Goal: Task Accomplishment & Management: Complete application form

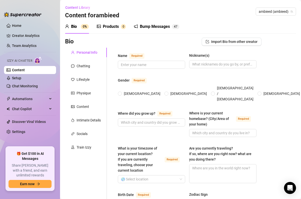
click at [22, 68] on link "Content" at bounding box center [18, 70] width 13 height 4
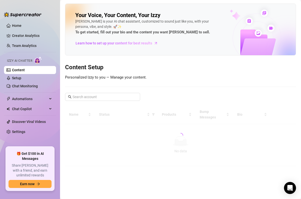
click at [21, 70] on link "Content" at bounding box center [18, 70] width 13 height 4
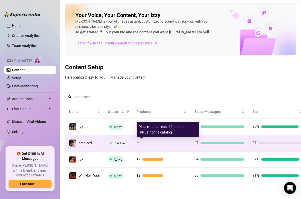
click at [169, 141] on div "—" at bounding box center [161, 143] width 50 height 6
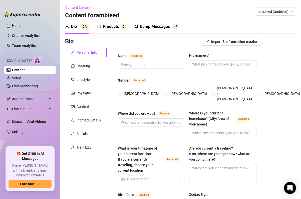
click at [17, 70] on link "Content" at bounding box center [18, 70] width 13 height 4
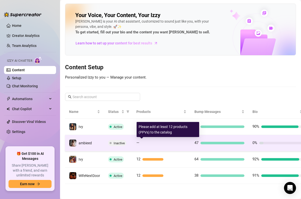
click at [160, 142] on div at bounding box center [163, 142] width 45 height 3
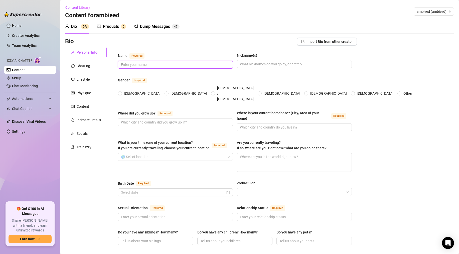
click at [143, 66] on input "Name Required" at bounding box center [175, 65] width 108 height 6
type input "Amber"
click at [165, 119] on input "Where did you grow up? Required" at bounding box center [175, 122] width 108 height 6
click at [123, 91] on span "[DEMOGRAPHIC_DATA]" at bounding box center [142, 94] width 41 height 6
click at [121, 92] on input "[DEMOGRAPHIC_DATA]" at bounding box center [120, 93] width 2 height 3
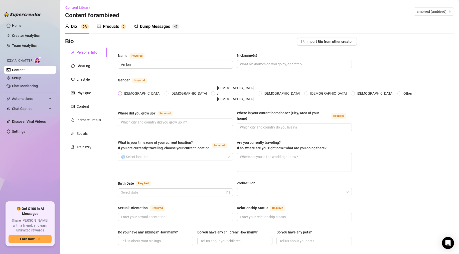
radio input "true"
click at [139, 119] on input "Where did you grow up? Required" at bounding box center [175, 122] width 108 height 6
type input "[GEOGRAPHIC_DATA], [US_STATE]"
type input "[US_STATE]"
click at [151, 149] on div "What is your timezone of your current location? If you are currently traveling,…" at bounding box center [175, 156] width 115 height 32
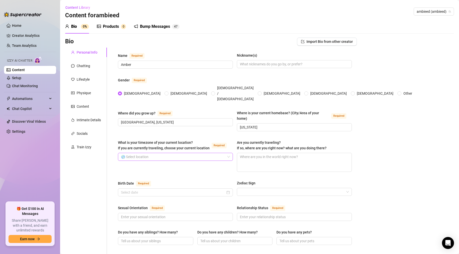
click at [154, 153] on input "What is your timezone of your current location? If you are currently traveling,…" at bounding box center [173, 157] width 104 height 8
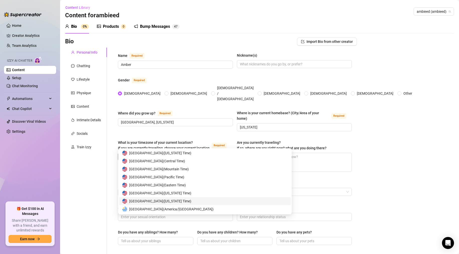
scroll to position [2470, 0]
click at [170, 194] on span "United States of America ( Eastern Time )" at bounding box center [157, 192] width 57 height 6
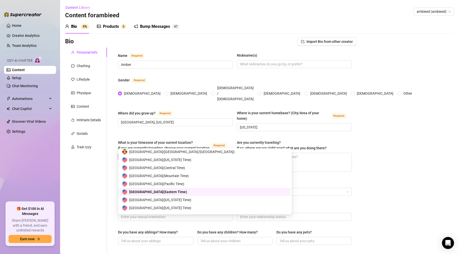
click at [212, 153] on div "United States of America ( Eastern Time )" at bounding box center [173, 157] width 104 height 8
click at [225, 153] on div "United States of America ( Eastern Time )" at bounding box center [173, 157] width 104 height 8
click at [169, 192] on span "United States of America ( Eastern Time )" at bounding box center [158, 192] width 58 height 6
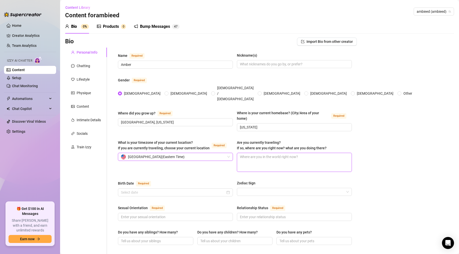
click at [270, 153] on textarea "Are you currently traveling? If so, where are you right now? what are you doing…" at bounding box center [294, 162] width 114 height 19
click at [167, 190] on input "Birth Date Required" at bounding box center [173, 193] width 104 height 6
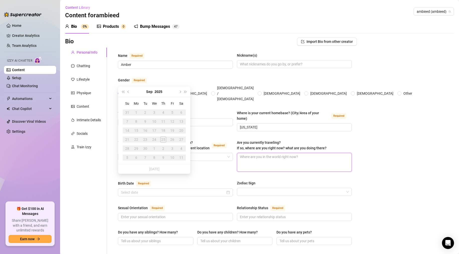
click at [260, 153] on textarea "Are you currently traveling? If so, where are you right now? what are you doing…" at bounding box center [294, 162] width 114 height 19
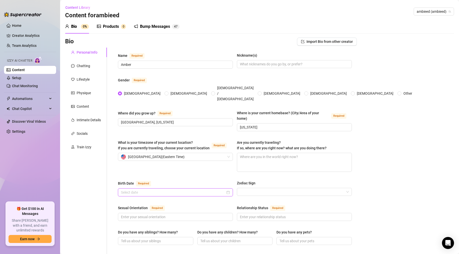
click at [192, 190] on input "Birth Date Required" at bounding box center [173, 193] width 104 height 6
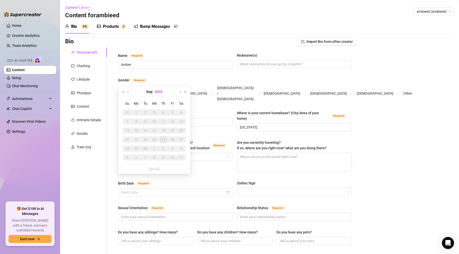
click at [157, 92] on button "2025" at bounding box center [159, 92] width 8 height 10
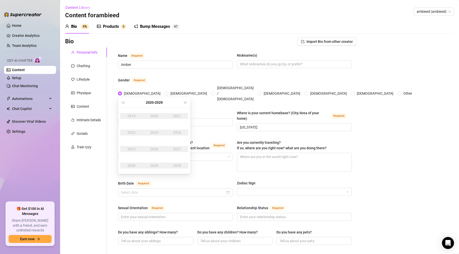
click at [126, 104] on div "[DATE] - [DATE]" at bounding box center [154, 102] width 57 height 10
click at [123, 103] on span "Last year (Control + left)" at bounding box center [123, 102] width 3 height 3
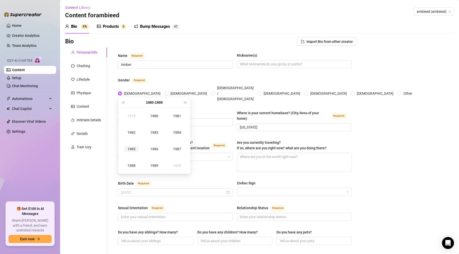
click at [133, 148] on div "1985" at bounding box center [131, 149] width 15 height 6
click at [153, 118] on div "Feb" at bounding box center [154, 116] width 15 height 6
type input "[DATE]"
click at [153, 140] on div "20" at bounding box center [154, 139] width 6 height 6
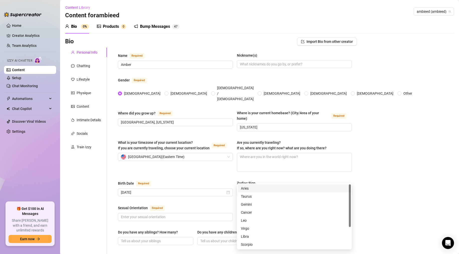
click at [250, 188] on input "Zodiac Sign" at bounding box center [292, 192] width 104 height 8
click at [247, 198] on div "Pisces" at bounding box center [294, 245] width 107 height 6
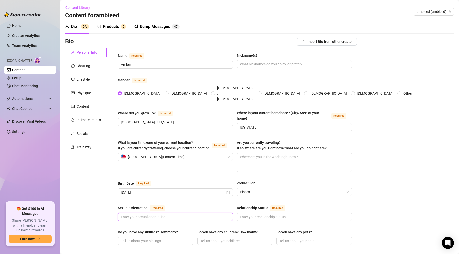
click at [179, 198] on input "Sexual Orientation Required" at bounding box center [175, 217] width 108 height 6
type input "[DEMOGRAPHIC_DATA]"
click at [257, 198] on input "Relationship Status Required" at bounding box center [294, 217] width 108 height 6
type input "Married"
type input "One half brother but we do not talk much"
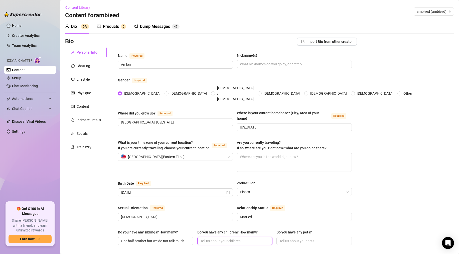
click at [232, 198] on input "Do you have any children? How many?" at bounding box center [234, 241] width 68 height 6
click at [235, 198] on input "One angel baby on" at bounding box center [234, 241] width 68 height 6
type input "One angel baby who is now in heaven"
click at [287, 198] on input "Do you have any pets?" at bounding box center [313, 241] width 68 height 6
click at [285, 198] on input "Do you have any pets?" at bounding box center [313, 241] width 68 height 6
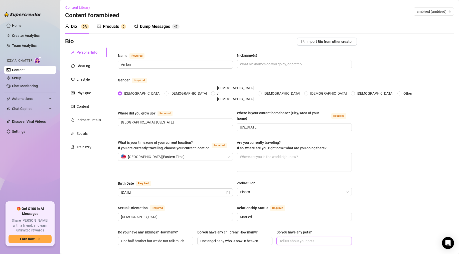
click at [285, 198] on input "Do you have any pets?" at bounding box center [313, 241] width 68 height 6
paste input "Echo was [DEMOGRAPHIC_DATA] and was a [US_STATE] [PERSON_NAME]. We lost her on …"
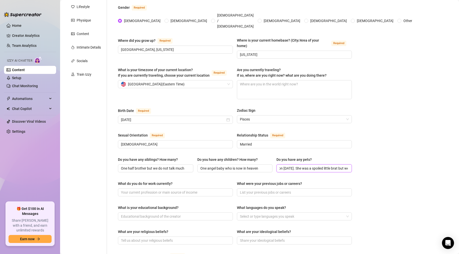
scroll to position [0, 134]
type input "Echo was [DEMOGRAPHIC_DATA] and was a [US_STATE] [PERSON_NAME]. We lost her on …"
click at [168, 190] on input "What do you do for work currently?" at bounding box center [175, 193] width 108 height 6
paste input "None but a housewife is hard work!"
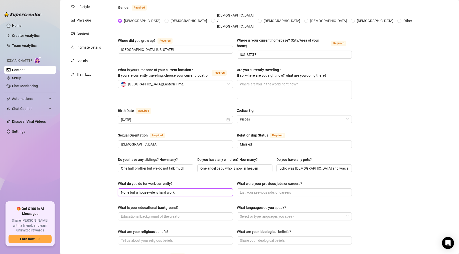
type input "None but a housewife is hard work!"
click at [255, 183] on div "What do you do for work currently? None but a housewife is hard work! What were…" at bounding box center [235, 191] width 234 height 20
click at [256, 188] on span at bounding box center [294, 192] width 115 height 8
paste input "Worked at [GEOGRAPHIC_DATA] in [GEOGRAPHIC_DATA] as a Ride Attendant for Pirate…"
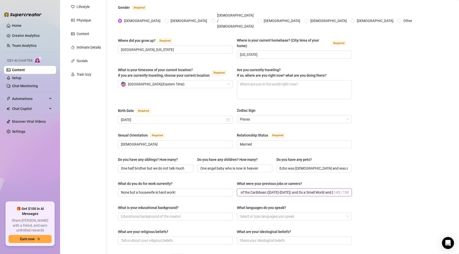
scroll to position [0, 136]
drag, startPoint x: 266, startPoint y: 179, endPoint x: 246, endPoint y: 179, distance: 19.5
click at [246, 190] on input "Worked at [GEOGRAPHIC_DATA] in [GEOGRAPHIC_DATA] as a Ride Attendant for Pirate…" at bounding box center [286, 193] width 93 height 6
type input "Worked at [GEOGRAPHIC_DATA] in [GEOGRAPHIC_DATA] as a Ride Attendant for Pirate…"
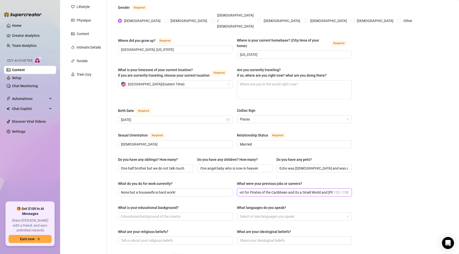
click at [246, 190] on input "Worked at [GEOGRAPHIC_DATA] in [GEOGRAPHIC_DATA] as a Ride Attendant for Pirate…" at bounding box center [286, 193] width 93 height 6
type input "w"
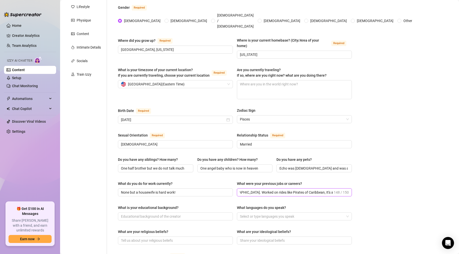
scroll to position [0, 136]
type input "Worked various positions at [GEOGRAPHIC_DATA], [GEOGRAPHIC_DATA], and [GEOGRAPH…"
click at [143, 198] on input "What is your educational background?" at bounding box center [175, 217] width 108 height 6
paste input "Higjt School graduate with some college. Working towards my Bachelors degree in…"
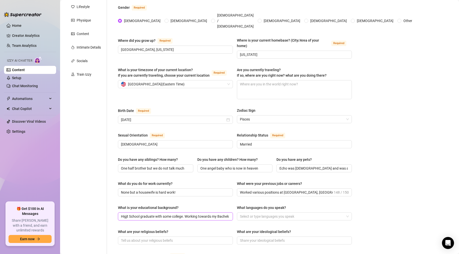
scroll to position [0, 42]
click at [283, 198] on div at bounding box center [292, 216] width 108 height 7
type input "Higjt School graduate with some college. Working towards my Bachelors degree in…"
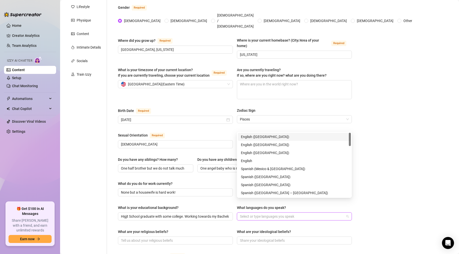
click at [259, 139] on div "English ([GEOGRAPHIC_DATA])" at bounding box center [294, 137] width 107 height 6
click at [248, 198] on input "What are your ideological beliefs?" at bounding box center [294, 241] width 108 height 6
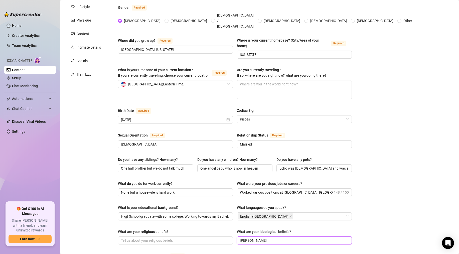
type input "[DEMOGRAPHIC_DATA]"
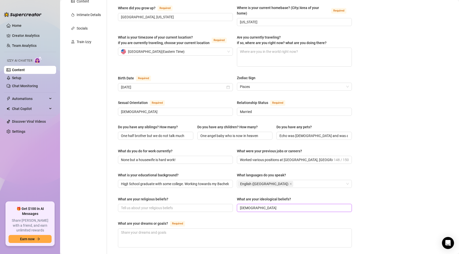
scroll to position [110, 0]
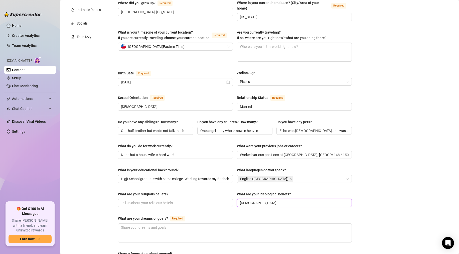
click at [244, 198] on input "[DEMOGRAPHIC_DATA]" at bounding box center [294, 203] width 108 height 6
click at [208, 191] on div "What are your religious beliefs?" at bounding box center [175, 195] width 115 height 8
click at [205, 198] on input "What are your religious beliefs?" at bounding box center [175, 203] width 108 height 6
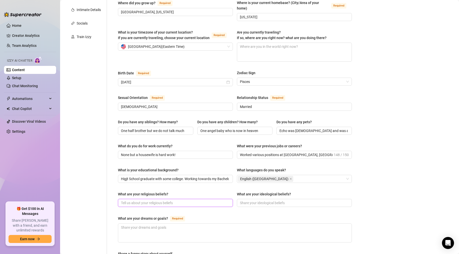
paste input "[DEMOGRAPHIC_DATA]"
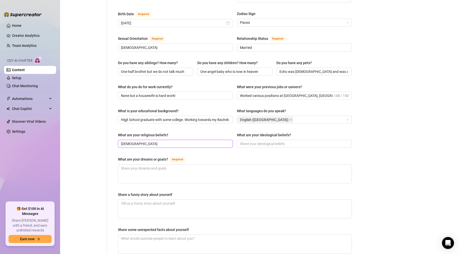
scroll to position [174, 0]
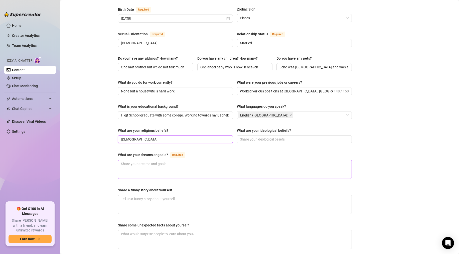
type input "[DEMOGRAPHIC_DATA]"
click at [156, 160] on textarea "What are your dreams or goals? Required" at bounding box center [234, 169] width 233 height 19
click at [160, 160] on textarea "What are your dreams or goals? Required" at bounding box center [234, 169] width 233 height 19
paste textarea "I think some dreams may have came true already. Such as getting married, having…"
type textarea "I think some dreams may have came true already. Such as getting married, having…"
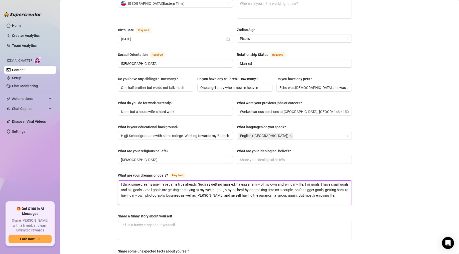
scroll to position [152, 0]
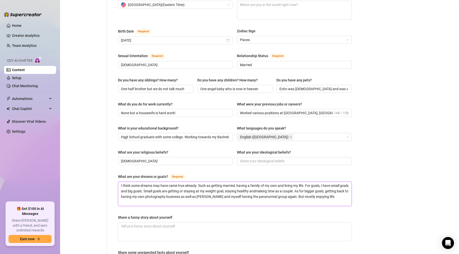
click at [266, 182] on textarea "I think some dreams may have came true already. Such as getting married, having…" at bounding box center [234, 194] width 233 height 24
type textarea "I think some dreams may have came true already. Such as getting married, having…"
click at [186, 198] on textarea "Share a funny story about yourself" at bounding box center [234, 231] width 233 height 19
paste textarea "I’m clumsy. Or, I make “messes”. My Uncle [PERSON_NAME] used to call me Messy […"
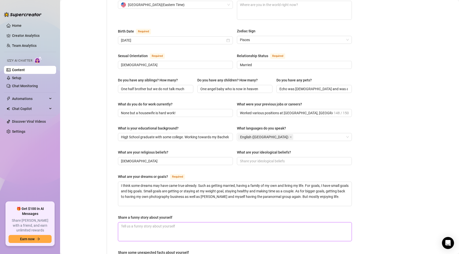
type textarea "I’m clumsy. Or, I make “messes”. My Uncle [PERSON_NAME] used to call me Messy […"
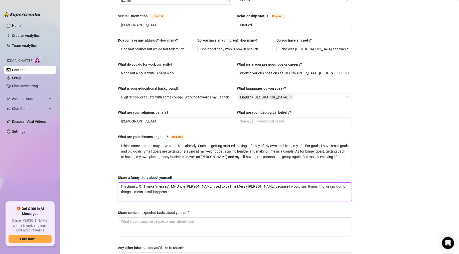
scroll to position [194, 0]
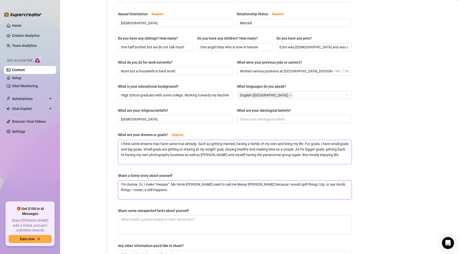
type textarea "I’m clumsy. Or, I make “messes”. My Uncle [PERSON_NAME] used to call me Messy […"
click at [301, 148] on textarea "I think some dreams may have came true already. Such as getting married, having…" at bounding box center [234, 152] width 233 height 24
type textarea "I think some dreams may have came true already. Such as getting married, having…"
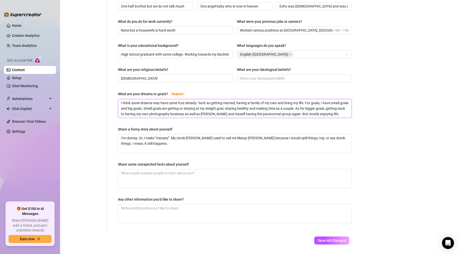
scroll to position [235, 0]
type textarea "I think some dreams may have came true already. Such as getting married, having…"
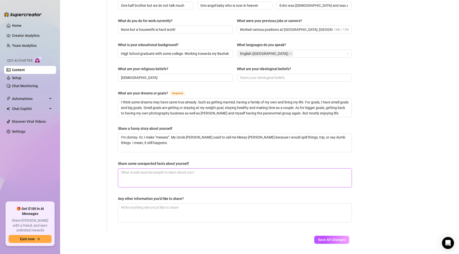
click at [162, 169] on textarea "Share some unexpected facts about yourself" at bounding box center [234, 178] width 233 height 19
paste textarea "I’m 4’10”. I show my emotions too often. I love too much and expect the same. B…"
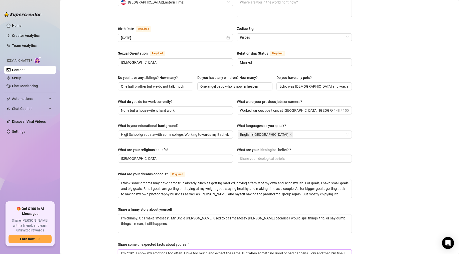
scroll to position [152, 0]
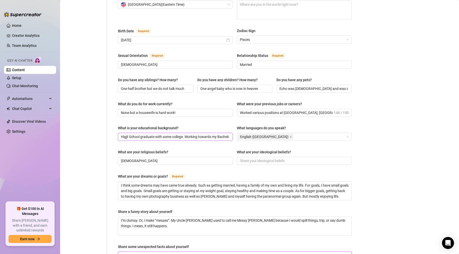
type textarea "I’m 4’10”. I show my emotions too often. I love too much and expect the same. B…"
click at [126, 134] on input "Higjt School graduate with some college. Working towards my Bachelors degree in…" at bounding box center [175, 137] width 108 height 6
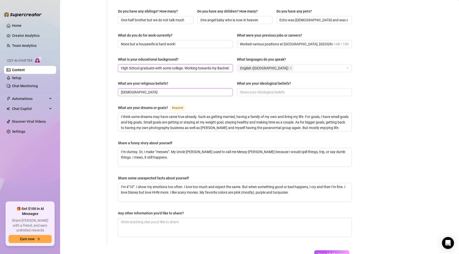
scroll to position [235, 0]
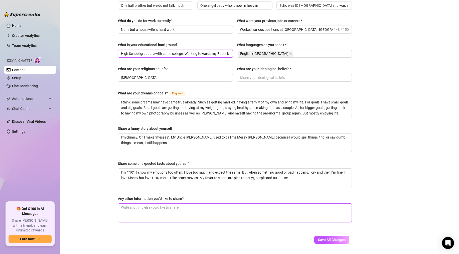
type input "High School graduate with some college. Working towards my Bachelors degree in …"
click at [151, 198] on textarea "Any other information you'd like to share?" at bounding box center [234, 213] width 233 height 19
click at [141, 198] on textarea "Any other information you'd like to share?" at bounding box center [234, 213] width 233 height 19
paste textarea "[PERSON_NAME], my husband was in the [GEOGRAPHIC_DATA] we lived in a few states…"
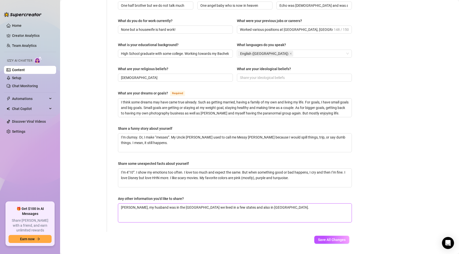
type textarea "[PERSON_NAME], my husband was in the [GEOGRAPHIC_DATA] we lived in a few states…"
click at [173, 198] on textarea "[PERSON_NAME], my husband was in the [GEOGRAPHIC_DATA] we lived in a few states…" at bounding box center [234, 213] width 233 height 19
type textarea "[PERSON_NAME], my husband was in the N we lived in a few states and also in [GE…"
type textarea "[PERSON_NAME], my husband was in the Na we lived in a few states and also in [G…"
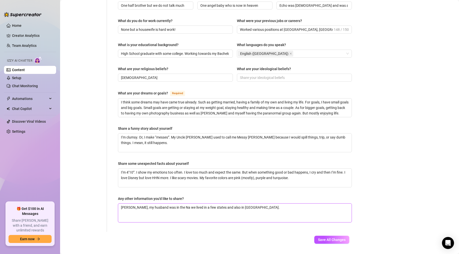
type textarea "[PERSON_NAME], my husband was in the Nav we lived in a few states and also in […"
type textarea "[PERSON_NAME], my husband was in the Navy we lived in a few states and also in …"
type textarea "[PERSON_NAME], my husband was in the Navy a we lived in a few states and also i…"
type textarea "[PERSON_NAME], my husband was in the Navy and we lived in a few states and also…"
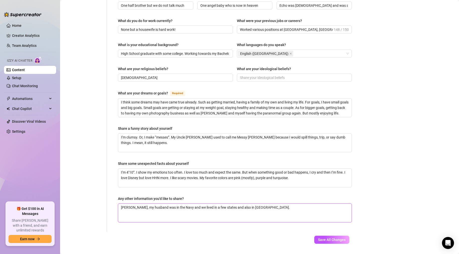
click at [252, 198] on textarea "[PERSON_NAME], my husband was in the Navy and we lived in a few states and also…" at bounding box center [234, 213] width 233 height 19
type textarea "[PERSON_NAME], my husband was in the Navy and we lived in a few states and also…"
click at [301, 198] on span "Save All Changes" at bounding box center [332, 240] width 28 height 4
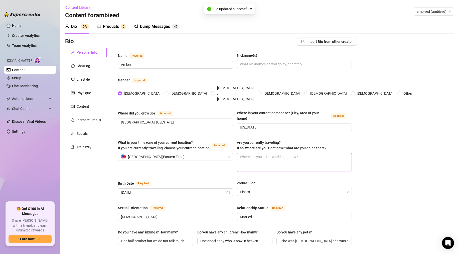
type input "High School graduate with some college. Working towards my Bachelors degree in …"
type textarea "I’m clumsy. Or, I make “messes”. My Uncle [PERSON_NAME] used to call me Messy […"
type textarea "I’m 4’10”. I show my emotions too often. I love too much and expect the same. B…"
type textarea "[PERSON_NAME], my husband was in the Navy and we lived in a few states and also…"
click at [80, 67] on div "Chatting" at bounding box center [84, 66] width 14 height 6
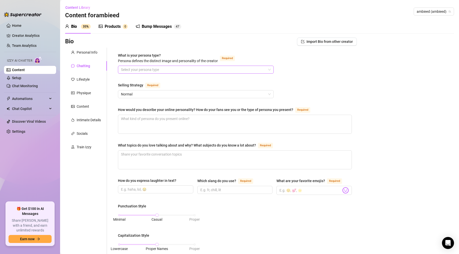
click at [129, 70] on input "What is your persona type? [PERSON_NAME] defines the distinct image and persona…" at bounding box center [193, 70] width 145 height 8
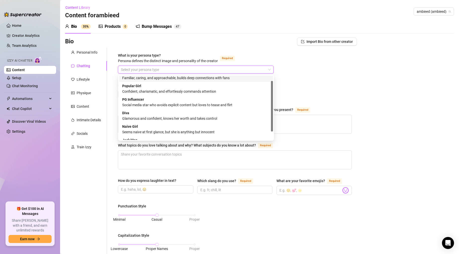
scroll to position [11, 0]
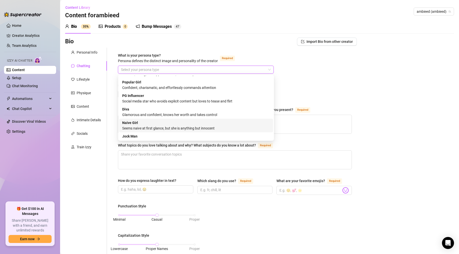
click at [155, 127] on div "Seems naive at first glance, but she is anything but innocent" at bounding box center [196, 128] width 148 height 6
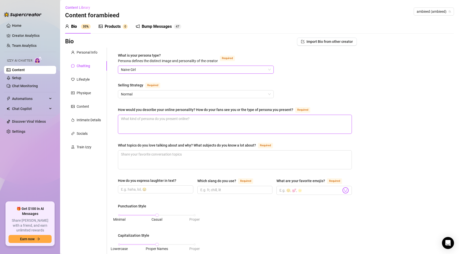
click at [155, 127] on textarea "How would you describe your online personality? How do your fans see you or the…" at bounding box center [234, 124] width 233 height 19
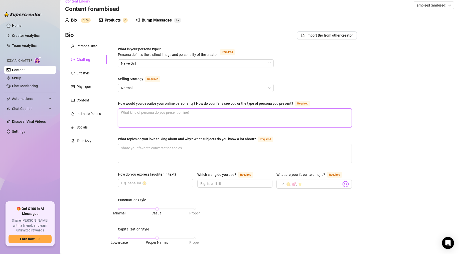
scroll to position [7, 0]
click at [136, 121] on textarea "How would you describe your online personality? How do your fans see you or the…" at bounding box center [234, 117] width 233 height 19
paste textarea "Sweet, honest, funny, caring, not like the other OF girls, friend vibes."
type textarea "Sweet, honest, funny, caring, not like the other OF girls, friend vibes."
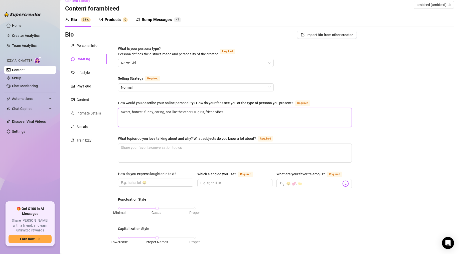
type textarea "Sweet, honest, funny, caring, not like the other OF girls, friend vibes."
click at [152, 149] on textarea "What topics do you love talking about and why? What subjects do you know a lot …" at bounding box center [234, 153] width 233 height 19
paste textarea "Ghosts/paranormal stuff, Disney, HHN, Universal Studios Orlando and some world …"
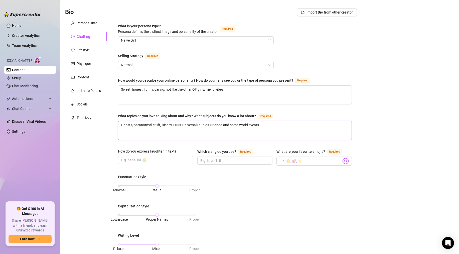
scroll to position [29, 0]
type textarea "Ghosts/paranormal stuff, Disney, HHN, Universal Studios Orlando and some world …"
click at [150, 159] on input "How do you express laughter in text?" at bounding box center [155, 161] width 68 height 6
click at [136, 162] on input "How do you express laughter in text?" at bounding box center [155, 161] width 68 height 6
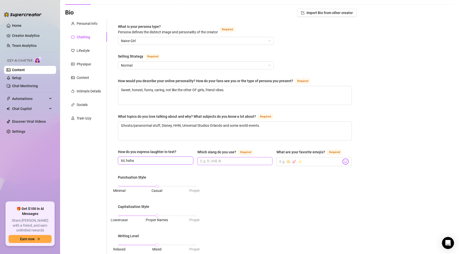
type input "lol, haha"
click at [202, 159] on input "Which slang do you use? Required" at bounding box center [234, 161] width 68 height 6
click at [219, 159] on input "Which slang do you use? Required" at bounding box center [234, 161] width 68 height 6
paste input "That’s cool. Sounds like fun. Ok. Lit sometimes. Bestie. Love. AF."
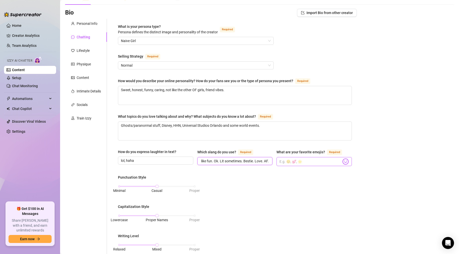
type input "That’s cool. Sounds like fun. Ok. Lit sometimes. Bestie. Love. AF."
click at [298, 161] on input "What are your favorite emojis? Required" at bounding box center [310, 161] width 62 height 7
click at [282, 165] on input "What are your favorite emojis? Required" at bounding box center [310, 161] width 62 height 7
paste input "🖤☺️🤦🏼‍♀️🤷🏼‍♀️👉🏼👈🏼🥀🫶🏼😳😂😬"
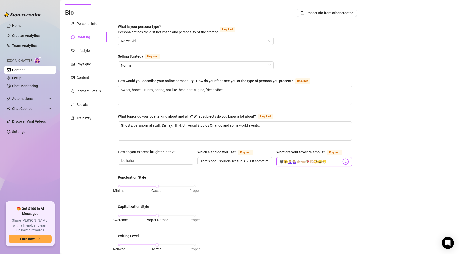
type input "🖤☺️🤦🏼‍♀️🤷🏼‍♀️👉🏼👈🏼🥀🫶🏼😳😂😬"
click at [159, 195] on div "Minimal Casual Proper" at bounding box center [157, 188] width 78 height 13
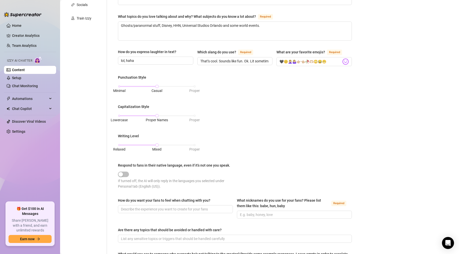
scroll to position [128, 0]
click at [160, 198] on input "How do you want your fans to feel when chatting with you?" at bounding box center [175, 210] width 108 height 6
paste input "Like they know me, a friend, personal, sweet"
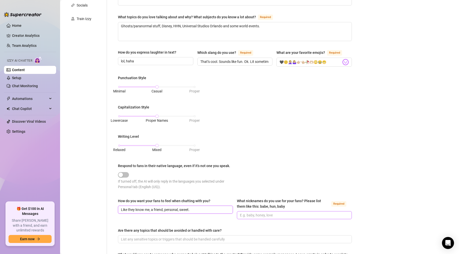
type input "Like they know me, a friend, personal, sweet."
click at [245, 198] on span at bounding box center [294, 215] width 115 height 8
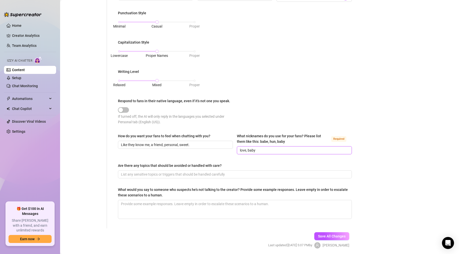
scroll to position [199, 0]
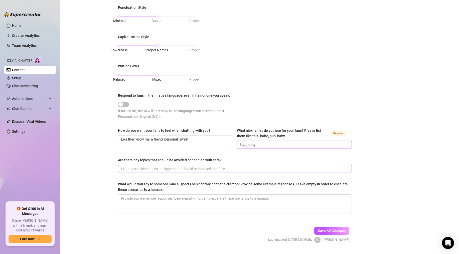
type input "love, baby"
click at [184, 166] on span at bounding box center [235, 169] width 234 height 8
click at [173, 162] on div "Are there any topics that should be avoided or handled with care?" at bounding box center [170, 160] width 104 height 6
click at [173, 166] on input "Are there any topics that should be avoided or handled with care?" at bounding box center [234, 169] width 227 height 6
click at [173, 163] on div "Are there any topics that should be avoided or handled with care?" at bounding box center [235, 161] width 234 height 8
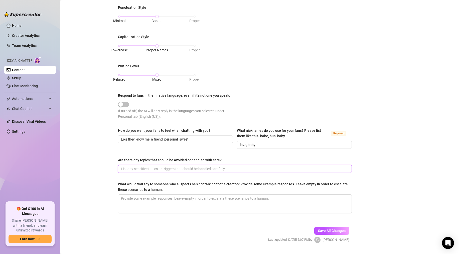
click at [173, 167] on input "Are there any topics that should be avoided or handled with care?" at bounding box center [234, 169] width 227 height 6
paste input "Don’t talk much about kids. Weather. Small talk."
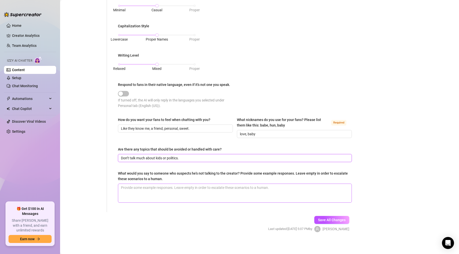
scroll to position [211, 0]
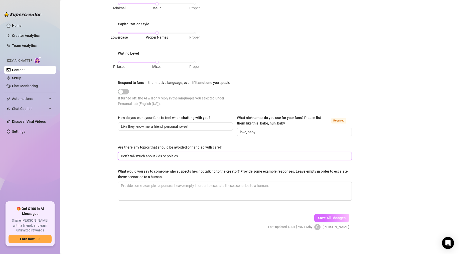
type input "Don’t talk much about kids or politics."
click at [301, 198] on span "Save All Changes" at bounding box center [332, 218] width 28 height 4
type textarea "Ghosts/paranormal stuff, Disney, HHN, Universal Studios Orlando and some world …"
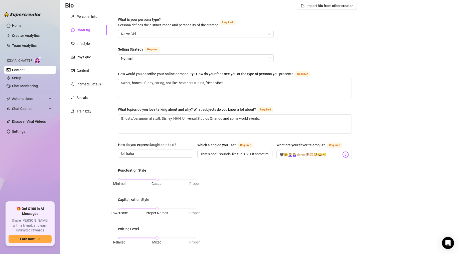
scroll to position [0, 0]
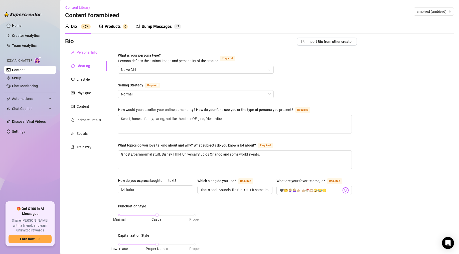
click at [77, 55] on div "Personal Info" at bounding box center [86, 53] width 42 height 10
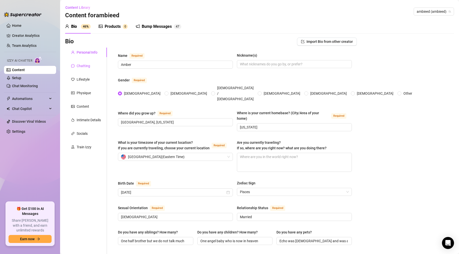
click at [82, 65] on div "Chatting" at bounding box center [84, 66] width 14 height 6
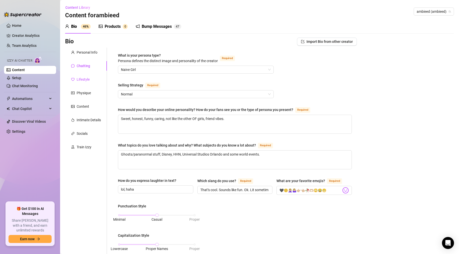
click at [82, 79] on div "Lifestyle" at bounding box center [83, 80] width 13 height 6
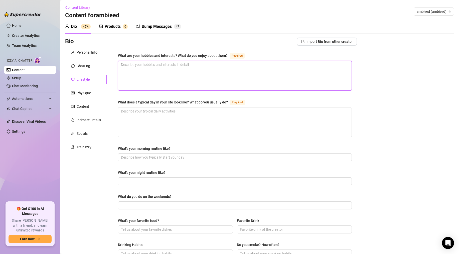
click at [153, 72] on textarea "What are your hobbies and interests? What do you enjoy about them? Required" at bounding box center [234, 76] width 233 height 30
click at [152, 64] on textarea "What are your hobbies and interests? What do you enjoy about them? Required" at bounding box center [234, 76] width 233 height 30
paste textarea "Getting out of the house, walking, going to the beach, traveling, vlogging. Han…"
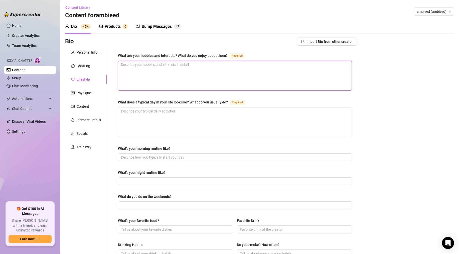
type textarea "Getting out of the house, walking, going to the beach, traveling, vlogging. Han…"
click at [143, 113] on textarea "What does a typical day in your life look like? What do you usually do? Required" at bounding box center [234, 122] width 233 height 30
click at [156, 114] on textarea "What does a typical day in your life look like? What do you usually do? Required" at bounding box center [234, 122] width 233 height 30
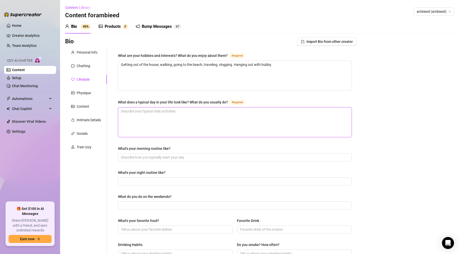
paste textarea "Sleep in (depends if we went to HHN/park), shower, eat lunch. Work on social me…"
type textarea "Sleep in (depends if we went to HHN/park), shower, eat lunch. Work on social me…"
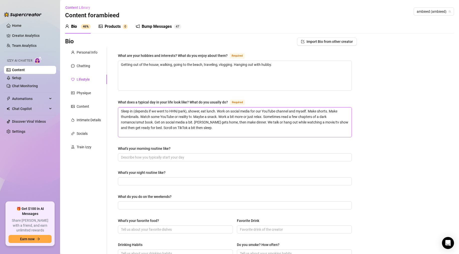
type textarea "Sleep in (depends if we went to HHN/park), shower, eat lunch. Work on social me…"
click at [165, 156] on input "What's your morning routine like?" at bounding box center [234, 158] width 227 height 6
type input "wake up, have some coffee, get the kids ready, take a moment to myself before i…"
click at [158, 181] on input "What's your night routine like?" at bounding box center [234, 182] width 227 height 6
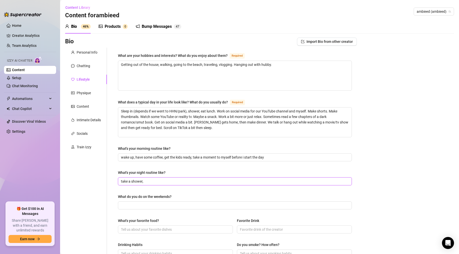
click at [161, 181] on input "take a shower," at bounding box center [234, 182] width 227 height 6
type input "t"
drag, startPoint x: 285, startPoint y: 180, endPoint x: 233, endPoint y: 182, distance: 52.1
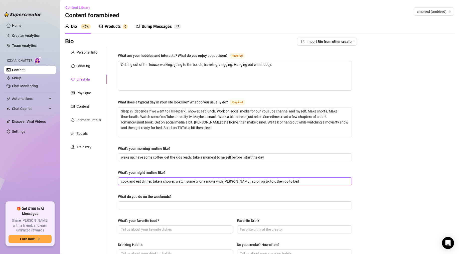
click at [233, 182] on input "cook and eat dinner, take a shower, watch some tv or a movie with [PERSON_NAME]…" at bounding box center [234, 182] width 227 height 6
type input "cook and eat dinner, take a shower, watch some tv or a movie with [PERSON_NAME]"
click at [214, 190] on div "What are your hobbies and interests? What do you enjoy about them? Required Get…" at bounding box center [235, 217] width 234 height 328
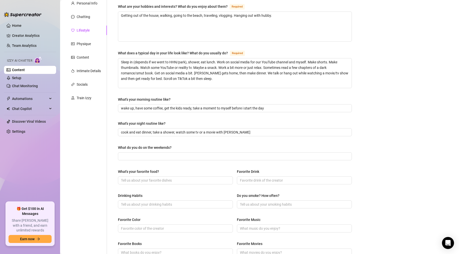
scroll to position [56, 0]
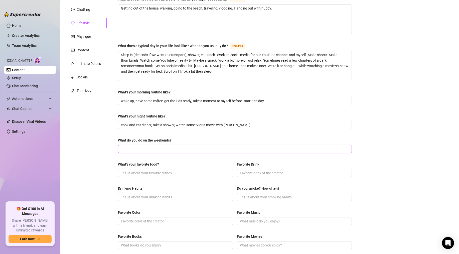
click at [140, 149] on input "What do you do on the weekends?" at bounding box center [234, 149] width 227 height 6
paste input "Depends if we are vlogging or not. Theme parks or something paranormal. Try to …"
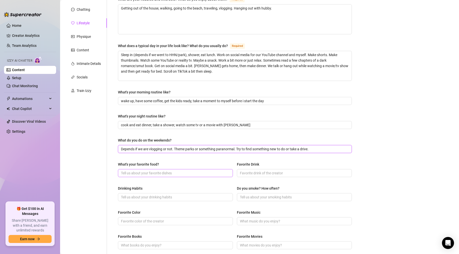
type input "Depends if we are vlogging or not. Theme parks or something paranormal. Try to …"
click at [138, 175] on input "What's your favorite food?" at bounding box center [175, 173] width 108 height 6
click at [149, 176] on span at bounding box center [175, 173] width 115 height 8
paste input "New Mexican food. Enchiladas. Birria tacos. Pizza."
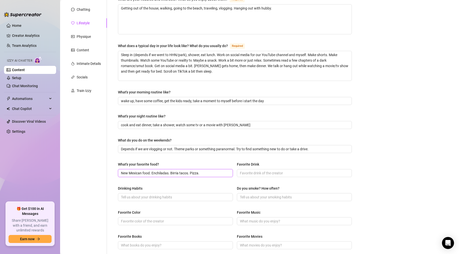
type input "New Mexican food. Enchiladas. Birria tacos. Pizza."
click at [263, 170] on span at bounding box center [294, 173] width 115 height 8
paste input "[PERSON_NAME] zero"
type input "[PERSON_NAME] zero"
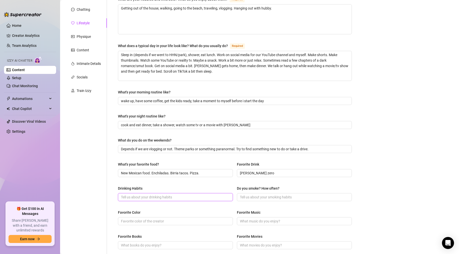
click at [128, 195] on input "Drinking Habits" at bounding box center [175, 197] width 108 height 6
click at [131, 195] on input "Drinking Habits" at bounding box center [175, 197] width 108 height 6
paste input "Rarely. Would be a fruity drink."
type input "Rarely. Would be a fruity drink."
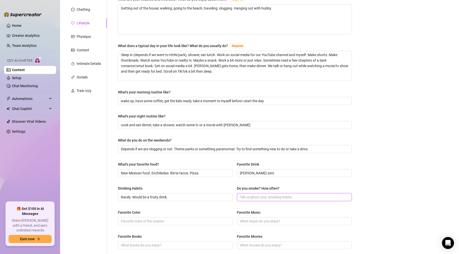
click at [264, 196] on input "Do you smoke? How often?" at bounding box center [294, 197] width 108 height 6
type input "no"
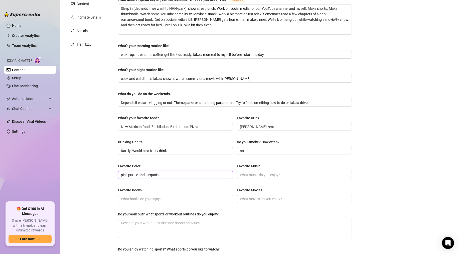
scroll to position [104, 0]
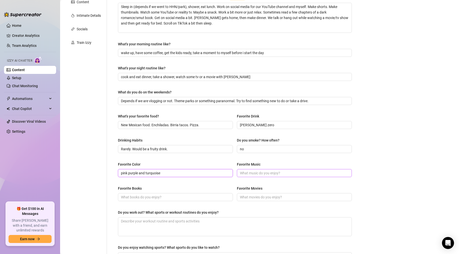
type input "pink purple and turquoise"
click at [261, 172] on input "Favorite Music" at bounding box center [294, 173] width 108 height 6
type input "smut, pop, and country"
click at [156, 196] on input "Favorite Books" at bounding box center [175, 197] width 108 height 6
paste input "Dark romance as of now. But I also like poetry."
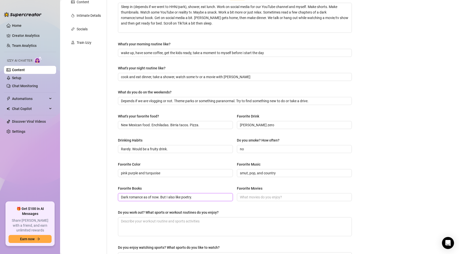
type input "Dark romance as of now. But I also like poetry."
click at [259, 195] on input "Favorite Movies" at bounding box center [294, 197] width 108 height 6
paste input "Horror/thrillers. Comedy. Romance. Mostly but also like action."
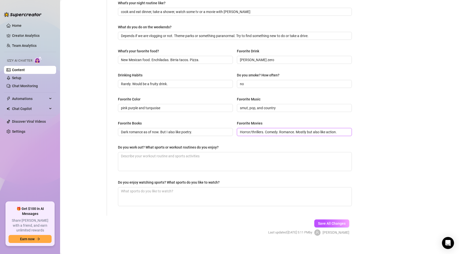
scroll to position [175, 0]
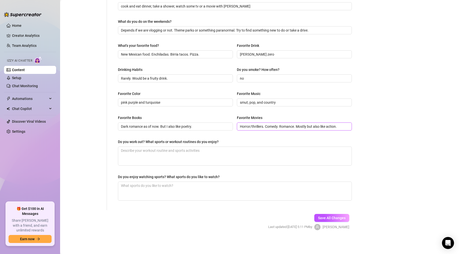
type input "Horror/thrillers. Comedy. Romance. Mostly but also like action."
click at [145, 151] on textarea "Do you work out? What sports or workout routines do you enjoy?" at bounding box center [234, 156] width 233 height 19
paste textarea "I workout at home. I used to play soccer and volleyball when I was younger."
type textarea "I workout at home. I used to play soccer and volleyball when I was younger."
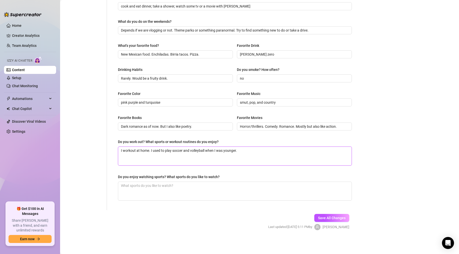
type textarea "I workout at home. I used to play soccer and volleyball when I was younger."
click at [157, 191] on textarea "Do you enjoy watching sports? What sports do you like to watch?" at bounding box center [234, 191] width 233 height 19
paste textarea "Not really. But I root for my home team, [US_STATE] Lobos. Hubby is a huge [US_…"
type textarea "Not really. But I root for my home team, [US_STATE] Lobos. Hubby is a huge [US_…"
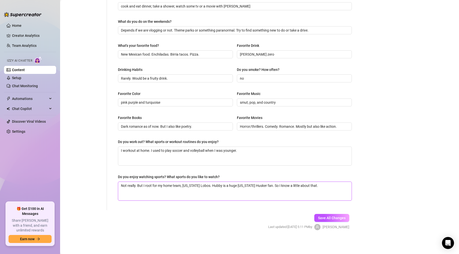
type textarea "Not really. But I root for my home team, [US_STATE] Lobos. Hubby is a huge [US_…"
click at [301, 198] on button "Save All Changes" at bounding box center [331, 218] width 35 height 8
type input "Depends if we are vlogging or not. Theme parks or something paranormal. Try to …"
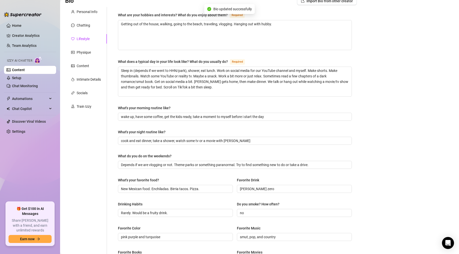
scroll to position [0, 0]
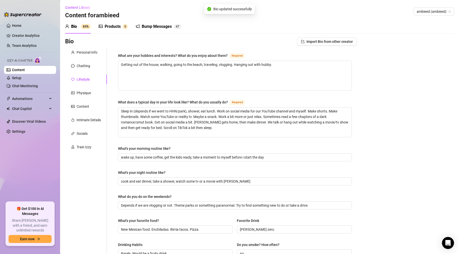
click at [89, 99] on div "Personal Info Chatting Lifestyle Physique Content Intimate Details Socials Trai…" at bounding box center [86, 217] width 42 height 338
click at [85, 95] on div "Physique" at bounding box center [84, 93] width 14 height 6
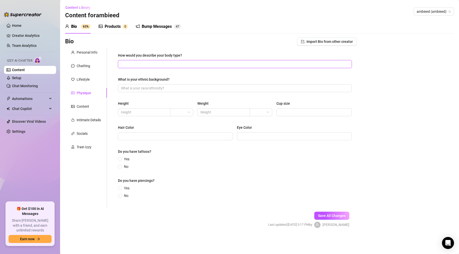
click at [146, 64] on input "How would you describe your body type?" at bounding box center [234, 64] width 227 height 6
type input "petite"
click at [130, 89] on input "What is your ethnic background?" at bounding box center [234, 88] width 227 height 6
paste input "Spanish, [DEMOGRAPHIC_DATA], [DEMOGRAPHIC_DATA] English, and [DEMOGRAPHIC_DATA]."
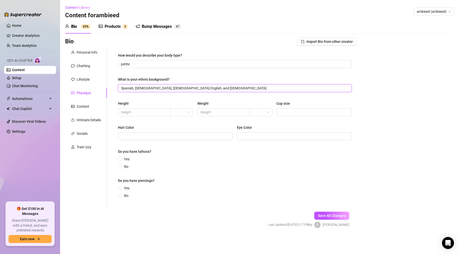
click at [131, 87] on input "Spanish, [DEMOGRAPHIC_DATA], [DEMOGRAPHIC_DATA] English, and [DEMOGRAPHIC_DATA]." at bounding box center [234, 88] width 227 height 6
click at [139, 88] on input "Caucasian, [DEMOGRAPHIC_DATA] English, and [DEMOGRAPHIC_DATA]." at bounding box center [234, 88] width 227 height 6
type input "Caucasian, Spanish, [DEMOGRAPHIC_DATA] English, and [DEMOGRAPHIC_DATA]."
click at [127, 111] on input "text" at bounding box center [144, 112] width 46 height 6
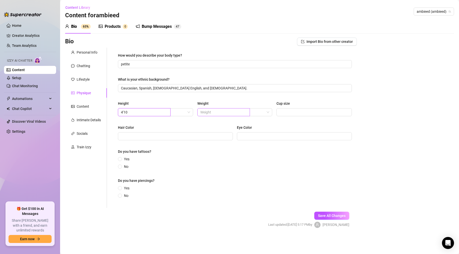
type input "4'10"
click at [200, 113] on input "text" at bounding box center [223, 112] width 46 height 6
type input "110"
click at [287, 115] on span at bounding box center [313, 112] width 75 height 8
type input "B"
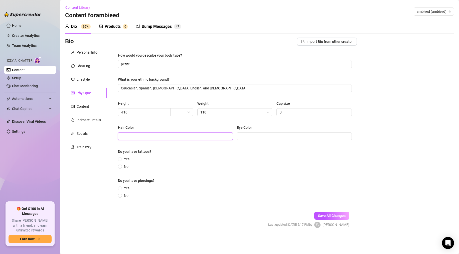
click at [172, 138] on input "Hair Color" at bounding box center [175, 136] width 108 height 6
type input "Brunette/brown"
type input "green"
click at [122, 158] on span at bounding box center [120, 159] width 4 height 4
click at [121, 158] on input "Yes" at bounding box center [120, 159] width 2 height 3
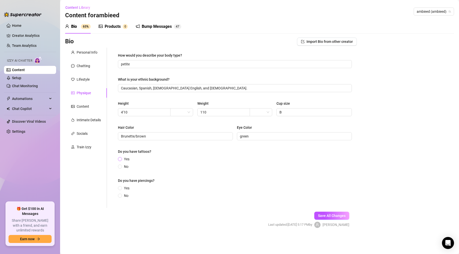
radio input "true"
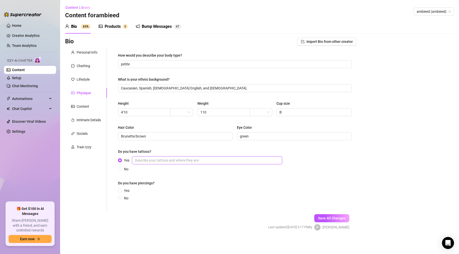
click at [158, 162] on input "Yes" at bounding box center [207, 160] width 150 height 8
click at [183, 157] on input "Yes" at bounding box center [207, 160] width 150 height 8
paste input "I have 4. Mickey tattoo on my right wrist. Anchor with a bow and heart on my ri…"
type input "I have 4. Mickey tattoo on my right wrist. Anchor with a bow and heart on my ri…"
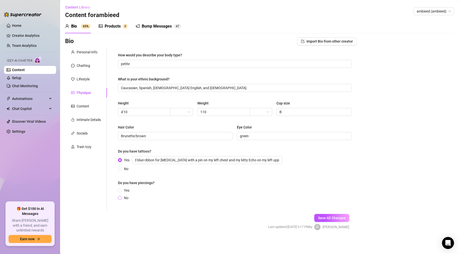
scroll to position [0, 0]
click at [120, 198] on input "No" at bounding box center [120, 198] width 2 height 3
radio input "true"
click at [301, 198] on button "Save All Changes" at bounding box center [331, 218] width 35 height 8
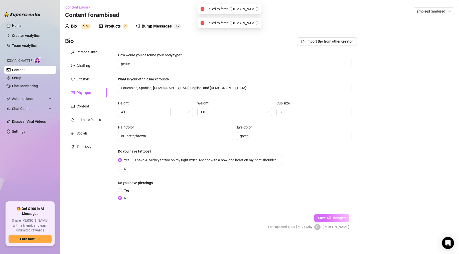
click at [301, 198] on span "Save All Changes" at bounding box center [332, 218] width 28 height 4
type input "I have 4. Mickey tattoo on my right wrist. Anchor with a bow and heart on my ri…"
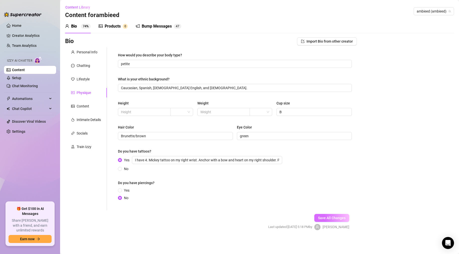
click at [301, 198] on span "Save All Changes" at bounding box center [332, 218] width 28 height 4
click at [81, 104] on div "Content" at bounding box center [83, 106] width 13 height 6
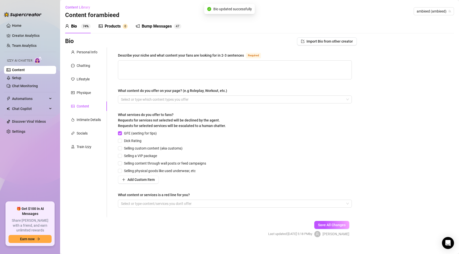
click at [82, 98] on div "Personal Info Chatting Lifestyle Physique Content Intimate Details Socials Trai…" at bounding box center [86, 132] width 42 height 170
click at [84, 96] on div "Physique" at bounding box center [86, 93] width 42 height 10
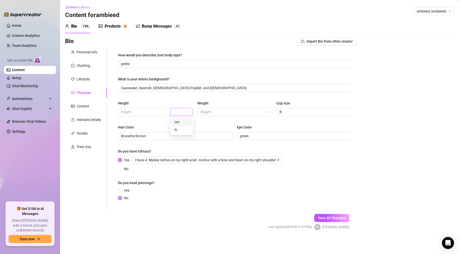
click at [189, 113] on span at bounding box center [181, 112] width 17 height 8
click at [178, 129] on div "ft" at bounding box center [182, 130] width 15 height 6
click at [141, 112] on input "text" at bounding box center [144, 112] width 46 height 6
type input "4'10"
click at [229, 112] on input "text" at bounding box center [223, 112] width 46 height 6
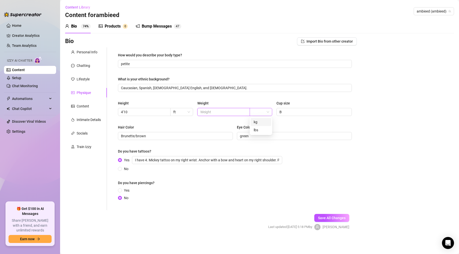
click at [269, 112] on div at bounding box center [261, 112] width 23 height 8
click at [263, 128] on div "lbs" at bounding box center [261, 130] width 15 height 6
click at [228, 116] on span at bounding box center [223, 112] width 53 height 8
type input "110"
click at [301, 198] on span "Save All Changes" at bounding box center [332, 218] width 28 height 4
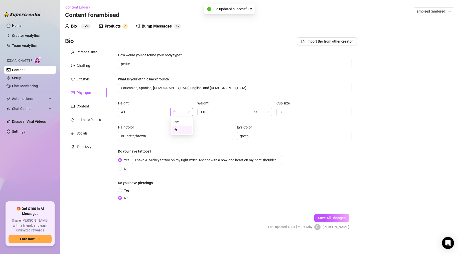
click at [190, 112] on span "ft" at bounding box center [181, 112] width 17 height 8
click at [81, 105] on div "Content" at bounding box center [83, 106] width 13 height 6
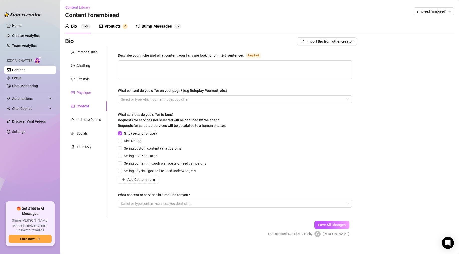
click at [82, 95] on div "Physique" at bounding box center [84, 93] width 14 height 6
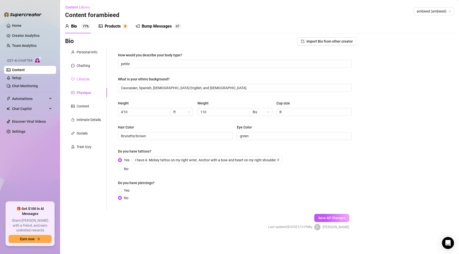
click at [81, 82] on div "Lifestyle" at bounding box center [86, 79] width 42 height 10
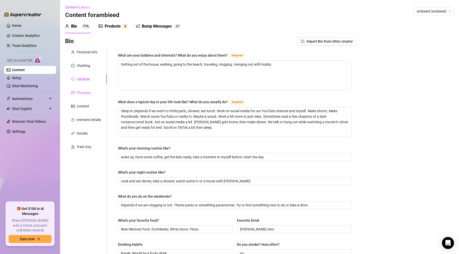
click at [81, 90] on div "Physique" at bounding box center [84, 93] width 14 height 6
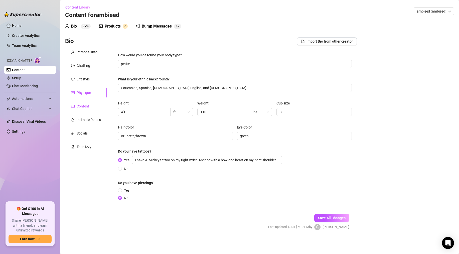
click at [79, 106] on div "Content" at bounding box center [83, 106] width 13 height 6
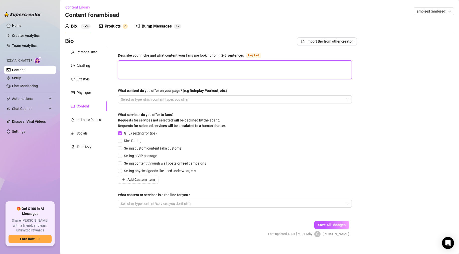
click at [158, 79] on textarea "Describe your niche and what content your fans are looking for in 2-3 sentences…" at bounding box center [234, 70] width 233 height 19
click at [216, 69] on textarea "Describe your niche and what content your fans are looking for in 2-3 sentences…" at bounding box center [234, 70] width 233 height 19
paste textarea "Petite poison with a taste for control 😈 Green eyed, [DEMOGRAPHIC_DATA], milf, …"
click at [185, 64] on textarea "Petite poison with a taste for control 😈 Green eyed, [DEMOGRAPHIC_DATA], milf, …" at bounding box center [234, 70] width 233 height 19
click at [146, 99] on div at bounding box center [232, 99] width 227 height 7
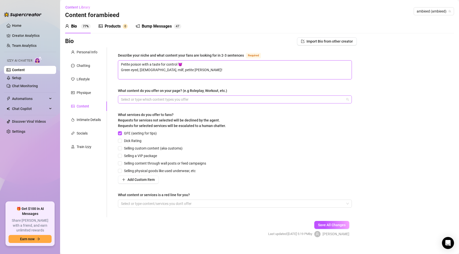
type textarea "Petite poison with a taste for control 😈 Green eyed, [DEMOGRAPHIC_DATA], milf, …"
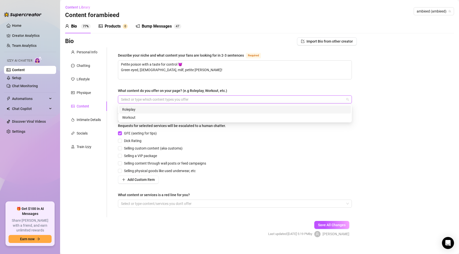
click at [134, 110] on div "Roleplay" at bounding box center [235, 110] width 226 height 6
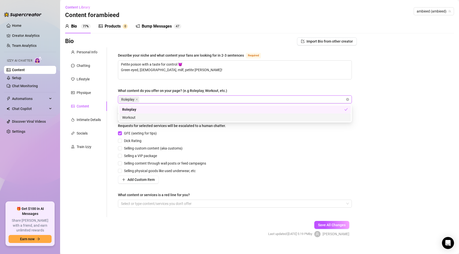
click at [134, 116] on div "Workout" at bounding box center [235, 118] width 226 height 6
click at [301, 135] on div "Bio Import Bio from other creator Personal Info Chatting Lifestyle Physique Con…" at bounding box center [259, 141] width 389 height 209
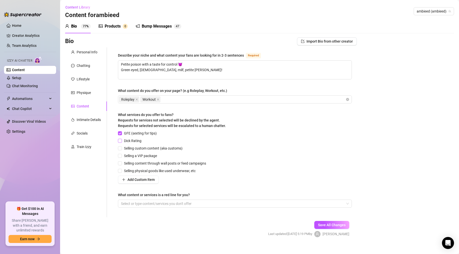
click at [131, 141] on span "Dick Rating" at bounding box center [133, 141] width 22 height 6
click at [121, 141] on input "Dick Rating" at bounding box center [120, 141] width 4 height 4
checkbox input "true"
click at [130, 148] on span "Selling custom content (aka customs)" at bounding box center [153, 148] width 63 height 6
click at [121, 148] on input "Selling custom content (aka customs)" at bounding box center [120, 148] width 4 height 4
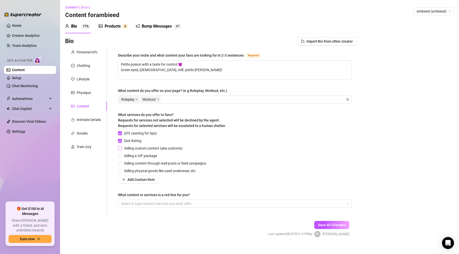
checkbox input "true"
click at [130, 154] on span "Selling a VIP package" at bounding box center [140, 156] width 37 height 6
click at [121, 154] on input "Selling a VIP package" at bounding box center [120, 156] width 4 height 4
checkbox input "true"
click at [129, 162] on span "Selling content through wall posts or feed campaigns" at bounding box center [165, 164] width 86 height 6
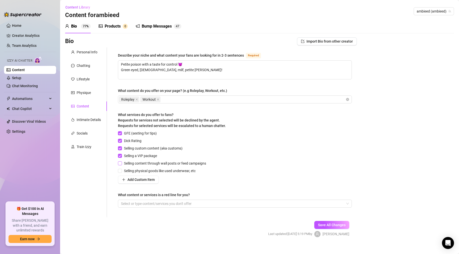
click at [121, 162] on input "Selling content through wall posts or feed campaigns" at bounding box center [120, 163] width 4 height 4
checkbox input "true"
click at [128, 171] on span "Selling physical goods like used underwear, etc" at bounding box center [160, 171] width 76 height 6
click at [121, 171] on input "Selling physical goods like used underwear, etc" at bounding box center [120, 171] width 4 height 4
checkbox input "true"
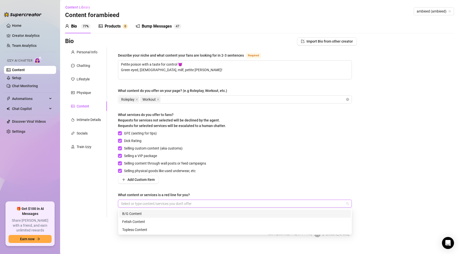
click at [155, 198] on div at bounding box center [232, 203] width 227 height 7
click at [156, 198] on div at bounding box center [232, 203] width 227 height 7
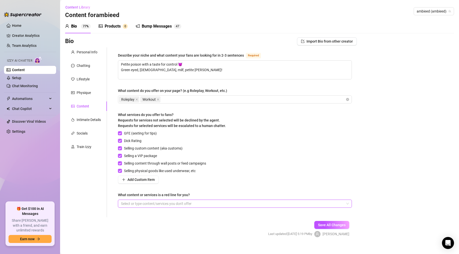
click at [297, 198] on div "Select or type content/services you don't offer" at bounding box center [235, 204] width 234 height 8
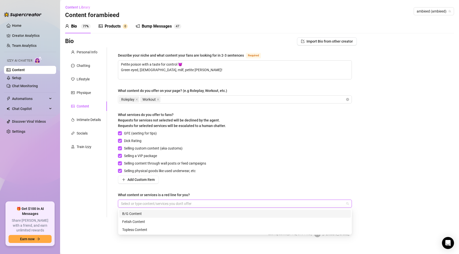
click at [138, 198] on div at bounding box center [232, 203] width 227 height 7
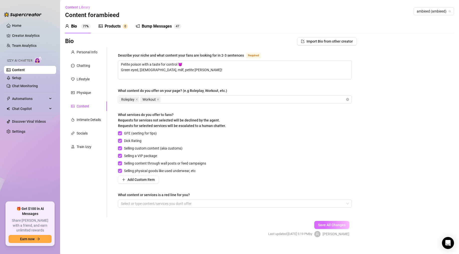
click at [301, 198] on span "Save All Changes" at bounding box center [332, 225] width 28 height 4
type textarea "Petite poison with a taste for control 😈 Green eyed, [DEMOGRAPHIC_DATA], milf, …"
click at [87, 119] on div "Intimate Details" at bounding box center [89, 120] width 24 height 6
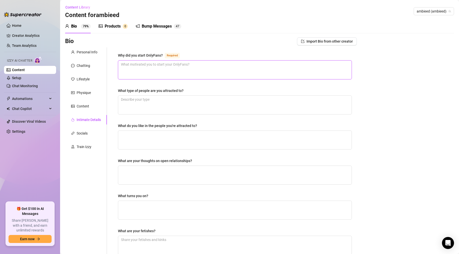
click at [162, 75] on textarea "Why did you start OnlyFans? Required" at bounding box center [234, 70] width 233 height 19
paste textarea "To gain confidence and get my sexy back. Also to work harder on losing weight a…"
type textarea "To gain confidence and get my sexy back. Also to work harder on losing weight a…"
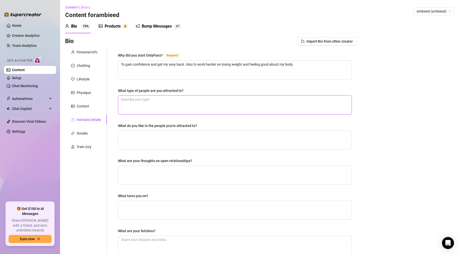
click at [180, 104] on textarea "What type of people are you attracted to?" at bounding box center [234, 105] width 233 height 19
paste textarea "If you can make me laugh, good smile and pretty eyes."
type textarea "If you can make me laugh, good smile and pretty eyes."
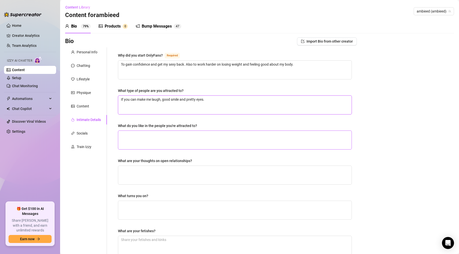
type textarea "If you can make me laugh, good smile and pretty eyes."
click at [155, 136] on textarea "What do you like in the people you're attracted to?" at bounding box center [234, 140] width 233 height 19
click at [143, 145] on textarea "What do you like in the people you're attracted to?" at bounding box center [234, 140] width 233 height 19
paste textarea "Express their emotions or feelings, trustworthy and will still be there to supp…"
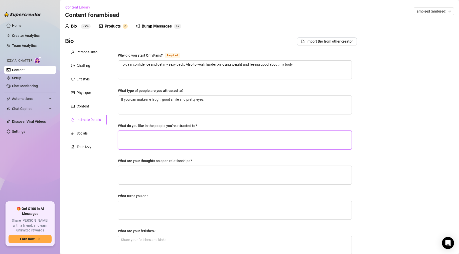
type textarea "Express their emotions or feelings, trustworthy and will still be there to supp…"
click at [211, 135] on textarea "Express their emotions or feelings, trustworthy and will still be there to supp…" at bounding box center [234, 140] width 233 height 19
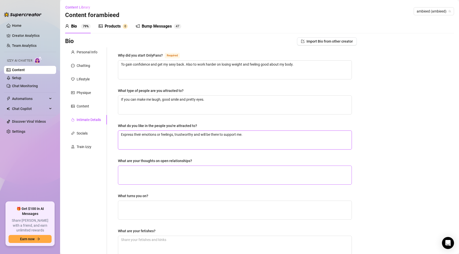
type textarea "Express their emotions or feelings, trustworthy and will be there to support me."
click at [162, 166] on textarea "What are your thoughts on open relationships?" at bounding box center [234, 175] width 233 height 19
click at [156, 172] on textarea "What are your thoughts on open relationships?" at bounding box center [234, 175] width 233 height 19
paste textarea "If it works for them, then good. Not really my business."
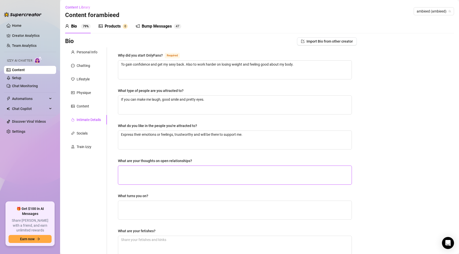
type textarea "If it works for them, then good. Not really my business."
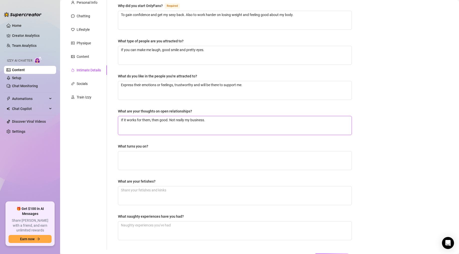
scroll to position [62, 0]
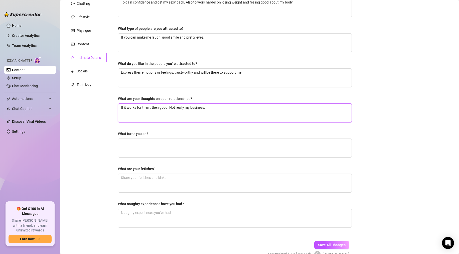
type textarea "If it works for them, then good. Not really my business."
click at [166, 143] on textarea "What turns you on?" at bounding box center [234, 148] width 233 height 19
paste textarea "Being a good man or woman. “Sex starts in the kitchen”, remembers the small thi…"
type textarea "Being a good man or woman. “Sex starts in the kitchen”, remembers the small thi…"
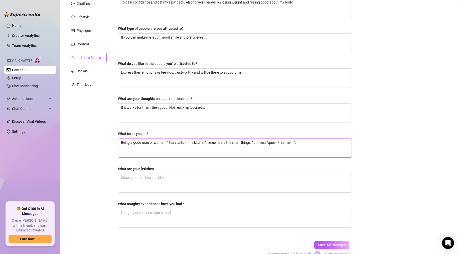
type textarea "Being a good man or woman. “Sex starts in the kitchen”, remembers the small thi…"
click at [140, 184] on textarea "What are your fetishes?" at bounding box center [234, 183] width 233 height 19
paste textarea "“Baby girl”, princess, goddess. Names like that. Praise kink. [MEDICAL_DATA]. S…"
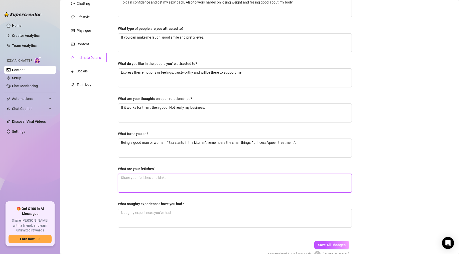
type textarea "“Baby girl”, princess, goddess. Names like that. Praise kink. [MEDICAL_DATA]. S…"
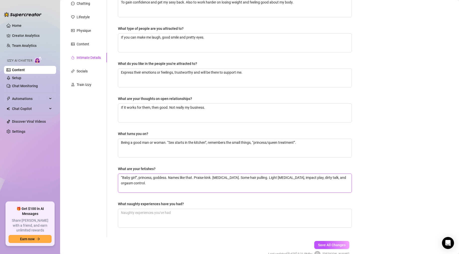
type textarea "“Baby girl”, princess, goddess. Names like that. Praise kink. [MEDICAL_DATA]. S…"
click at [155, 198] on textarea "What naughty experiences have you had?" at bounding box center [234, 218] width 233 height 19
paste textarea "Still learning as I’m reading dark romance books and listening to the audiobook…"
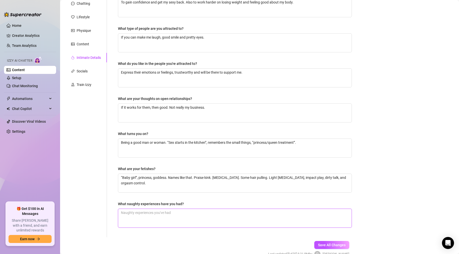
type textarea "Still learning as I’m reading dark romance books and listening to the audiobook…"
click at [159, 198] on textarea "Still learning as I’m reading dark romance books and listening to the audiobook…" at bounding box center [234, 218] width 233 height 19
click at [301, 198] on button "Save All Changes" at bounding box center [331, 245] width 35 height 8
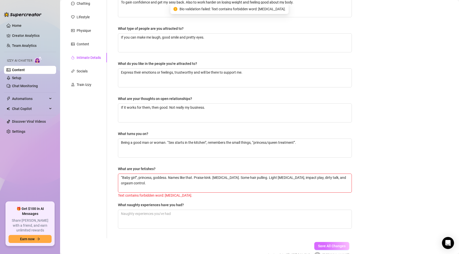
click at [301, 198] on span "Save All Changes" at bounding box center [332, 246] width 28 height 4
click at [220, 177] on textarea "“Baby girl”, princess, goddess. Names like that. Praise kink. [MEDICAL_DATA]. S…" at bounding box center [234, 183] width 233 height 19
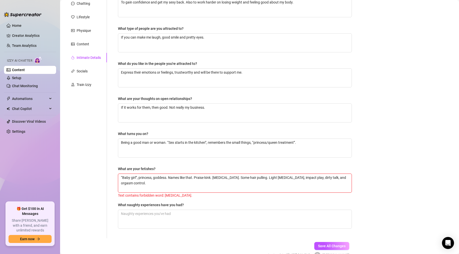
click at [220, 177] on textarea "“Baby girl”, princess, goddess. Names like that. Praise kink. [MEDICAL_DATA]. S…" at bounding box center [234, 183] width 233 height 19
type textarea "“Baby girl”, princess, goddess. Names like that. Praise kink.. Some hair pullin…"
type textarea "“Baby girl”, princess, goddess. Names like that. Praise kink. Some hair pulling…"
click at [301, 198] on button "Save All Changes" at bounding box center [331, 246] width 35 height 8
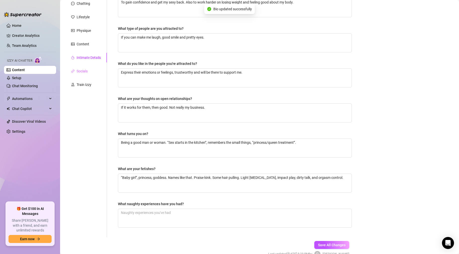
click at [91, 74] on div "Socials" at bounding box center [86, 71] width 42 height 10
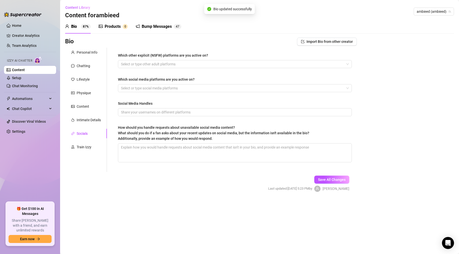
scroll to position [0, 0]
click at [87, 149] on div "Train Izzy" at bounding box center [84, 147] width 15 height 6
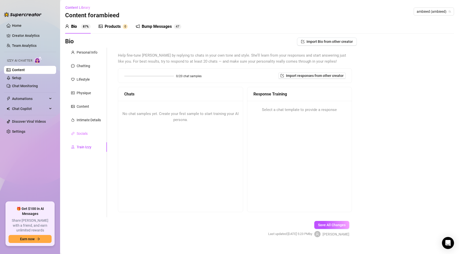
click at [85, 130] on div "Socials" at bounding box center [86, 134] width 42 height 10
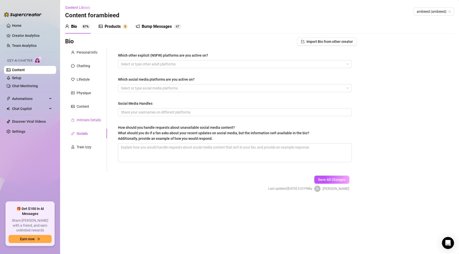
click at [83, 117] on div "Intimate Details" at bounding box center [89, 120] width 24 height 6
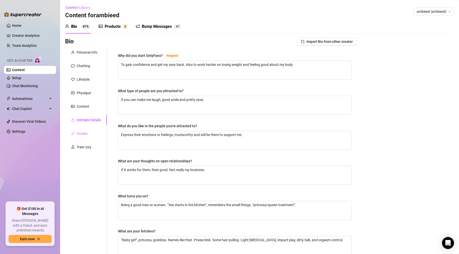
click at [81, 129] on div "Socials" at bounding box center [86, 134] width 42 height 10
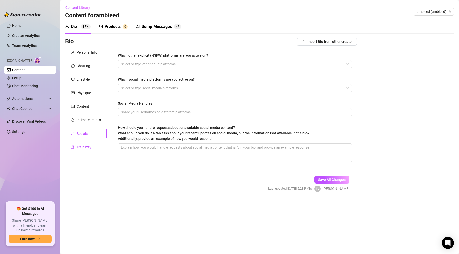
click at [81, 144] on div "Train Izzy" at bounding box center [84, 147] width 15 height 6
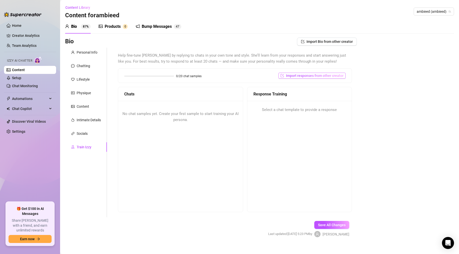
click at [301, 74] on span "Import responses from other creator" at bounding box center [315, 76] width 58 height 4
click at [301, 95] on div "Bio Import Bio from other creator Personal Info Chatting Lifestyle Physique Con…" at bounding box center [259, 142] width 389 height 208
click at [301, 198] on span "Save All Changes" at bounding box center [332, 225] width 28 height 4
click at [85, 126] on div "Personal Info Chatting Lifestyle Physique Content Intimate Details Socials Trai…" at bounding box center [86, 133] width 42 height 170
click at [85, 122] on div "Intimate Details" at bounding box center [89, 120] width 24 height 6
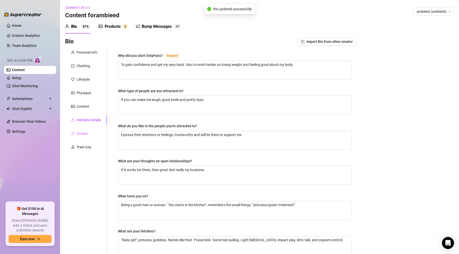
click at [83, 129] on div "Socials" at bounding box center [86, 134] width 42 height 10
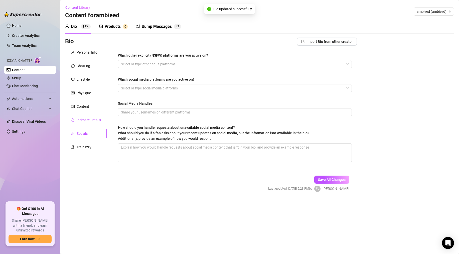
click at [83, 121] on div "Intimate Details" at bounding box center [89, 120] width 24 height 6
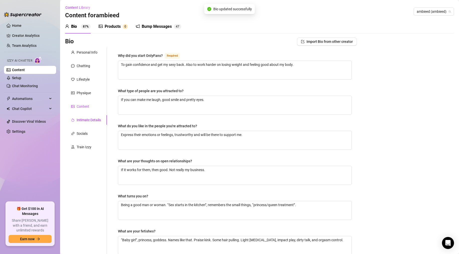
click at [83, 108] on div "Content" at bounding box center [83, 107] width 13 height 6
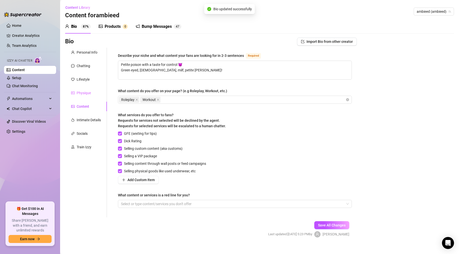
click at [83, 96] on div "Physique" at bounding box center [86, 93] width 42 height 10
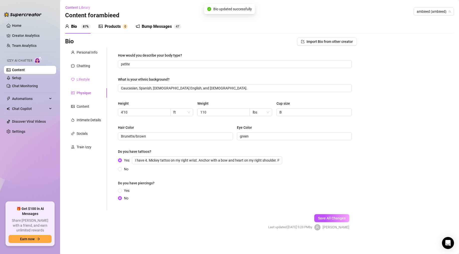
click at [84, 82] on div "Lifestyle" at bounding box center [86, 80] width 42 height 10
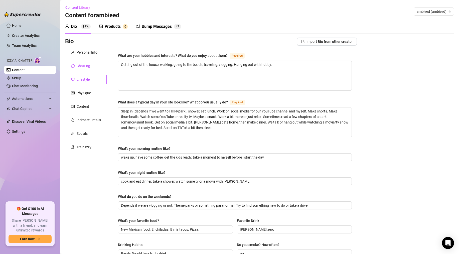
click at [83, 64] on div "Chatting" at bounding box center [84, 66] width 14 height 6
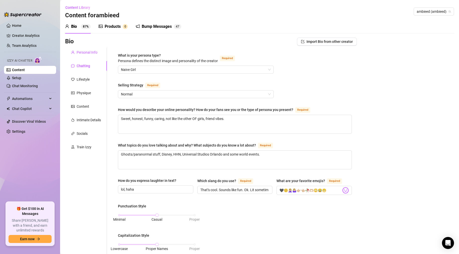
click at [83, 50] on div "Personal Info" at bounding box center [87, 53] width 21 height 6
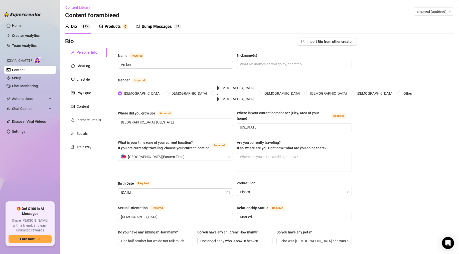
click at [106, 24] on div "Products" at bounding box center [113, 27] width 16 height 6
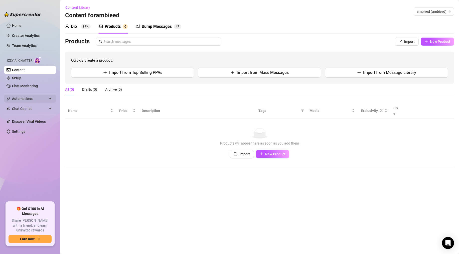
click at [29, 102] on span "Automations" at bounding box center [30, 99] width 36 height 8
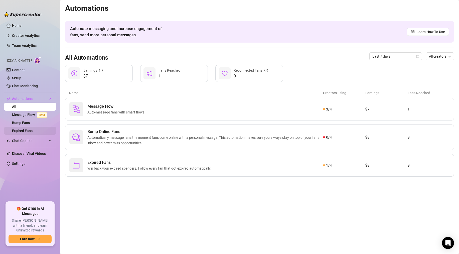
click at [33, 132] on link "Expired Fans" at bounding box center [22, 131] width 21 height 4
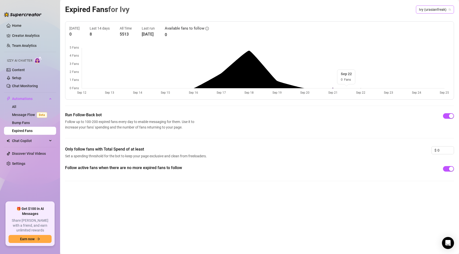
click at [301, 10] on span "Ivy (urasianfreak)" at bounding box center [435, 10] width 32 height 8
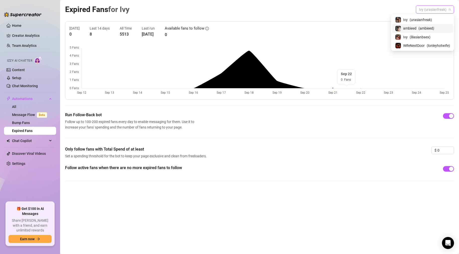
click at [301, 26] on span "( ambieed )" at bounding box center [426, 29] width 16 height 6
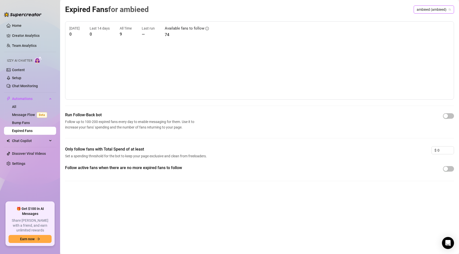
click at [301, 113] on div at bounding box center [448, 116] width 11 height 6
click at [301, 116] on div "button" at bounding box center [446, 116] width 5 height 5
click at [301, 168] on button "button" at bounding box center [448, 169] width 11 height 6
click at [301, 10] on span "ambieed (ambieed)" at bounding box center [434, 10] width 34 height 8
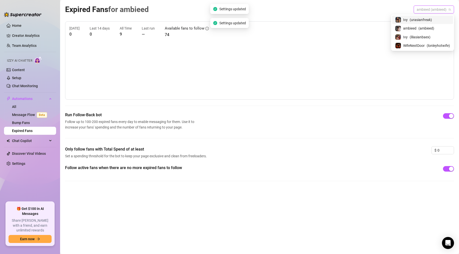
click at [301, 20] on span "( urasianfreak )" at bounding box center [421, 20] width 22 height 6
click at [301, 8] on span "Ivy (urasianfreak)" at bounding box center [435, 10] width 32 height 8
click at [301, 27] on span "( ambieed )" at bounding box center [426, 29] width 16 height 6
click at [301, 11] on span "ambieed (ambieed)" at bounding box center [434, 10] width 34 height 8
click at [301, 36] on span "( lilasianbaex )" at bounding box center [420, 37] width 21 height 6
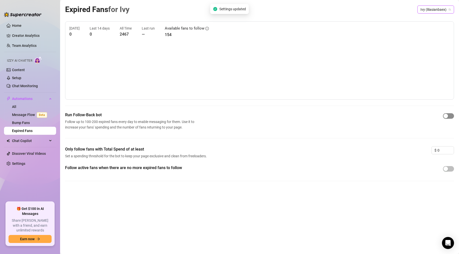
click at [301, 116] on div "button" at bounding box center [446, 116] width 5 height 5
click at [301, 167] on div "button" at bounding box center [446, 169] width 5 height 5
click at [301, 8] on span "Ivy (lilasianbaex)" at bounding box center [435, 10] width 31 height 8
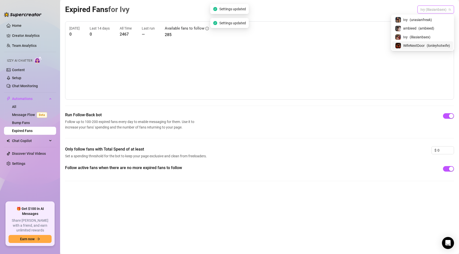
click at [301, 46] on span "( lonleyhotwife )" at bounding box center [438, 46] width 23 height 6
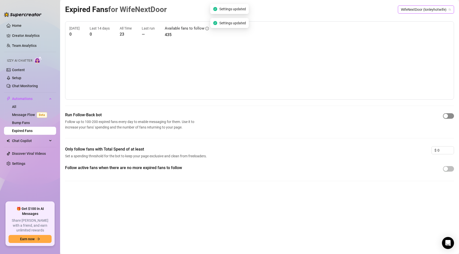
click at [301, 115] on button "button" at bounding box center [448, 116] width 11 height 6
click at [301, 167] on span "button" at bounding box center [448, 169] width 11 height 6
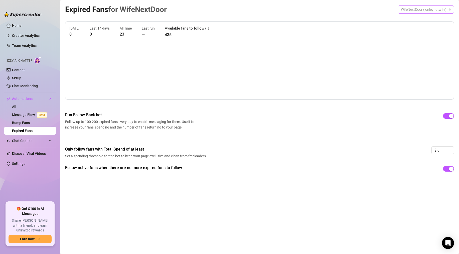
click at [301, 9] on span "WifeNextDoor (lonleyhotwife)" at bounding box center [426, 10] width 50 height 8
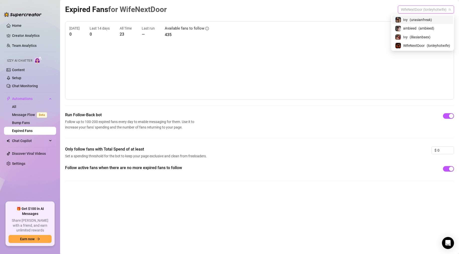
click at [301, 18] on span "Ivy" at bounding box center [405, 20] width 5 height 6
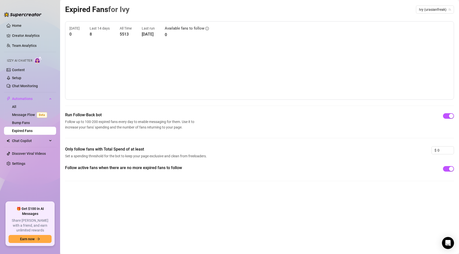
click at [124, 33] on article "5513" at bounding box center [126, 34] width 12 height 6
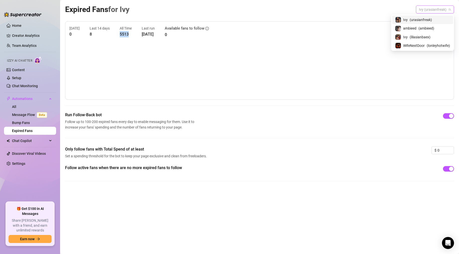
click at [301, 8] on span "Ivy (urasianfreak)" at bounding box center [435, 10] width 32 height 8
click at [301, 26] on span "( ambieed )" at bounding box center [426, 29] width 16 height 6
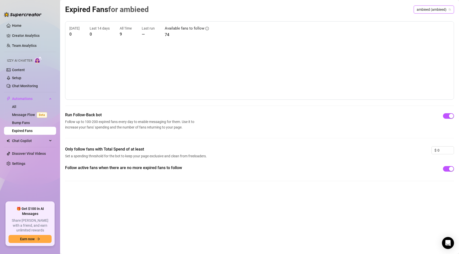
click at [301, 13] on div "ambieed (ambieed)" at bounding box center [434, 10] width 40 height 8
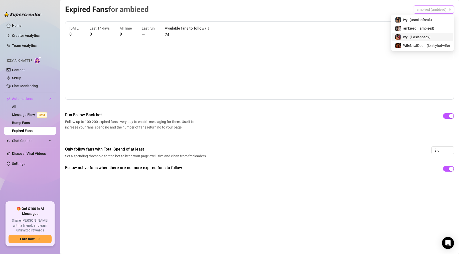
click at [301, 35] on span "( lilasianbaex )" at bounding box center [420, 37] width 21 height 6
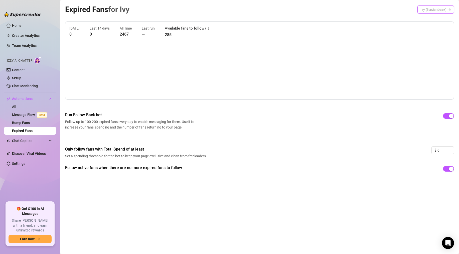
click at [301, 13] on span "Ivy (lilasianbaex)" at bounding box center [435, 10] width 31 height 8
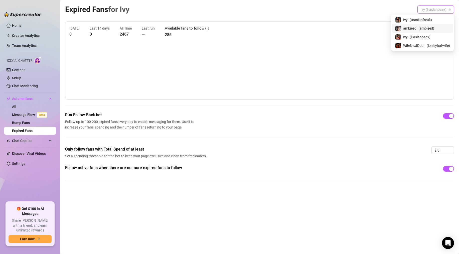
click at [301, 26] on span "( ambieed )" at bounding box center [426, 29] width 16 height 6
click at [301, 11] on span "ambieed (ambieed)" at bounding box center [434, 10] width 34 height 8
click at [301, 37] on span "( lilasianbaex )" at bounding box center [420, 37] width 21 height 6
click at [301, 10] on span "Ivy (lilasianbaex)" at bounding box center [435, 10] width 31 height 8
click at [301, 44] on span "WifeNextDoor" at bounding box center [414, 46] width 22 height 6
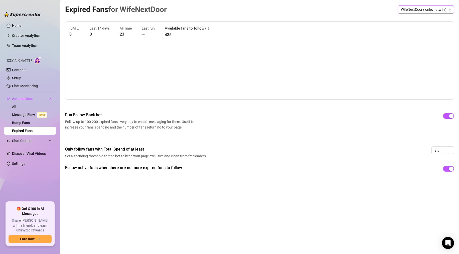
click at [301, 10] on span "WifeNextDoor (lonleyhotwife)" at bounding box center [426, 10] width 50 height 8
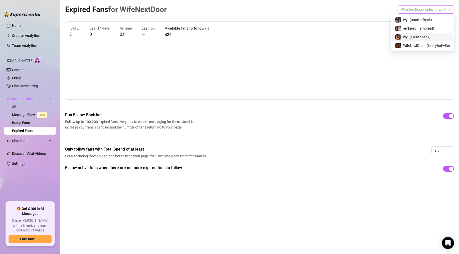
click at [301, 37] on span "( lilasianbaex )" at bounding box center [420, 37] width 21 height 6
click at [301, 12] on span "Ivy (lilasianbaex)" at bounding box center [435, 10] width 31 height 8
click at [301, 30] on span "( ambieed )" at bounding box center [426, 29] width 16 height 6
click at [301, 9] on span "ambieed (ambieed)" at bounding box center [434, 10] width 34 height 8
click at [301, 20] on span "( urasianfreak )" at bounding box center [421, 20] width 22 height 6
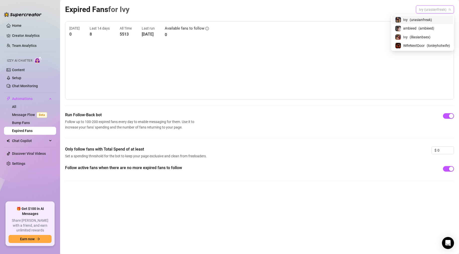
click at [301, 10] on span "Ivy (urasianfreak)" at bounding box center [435, 10] width 32 height 8
click at [301, 20] on span "( urasianfreak )" at bounding box center [421, 20] width 22 height 6
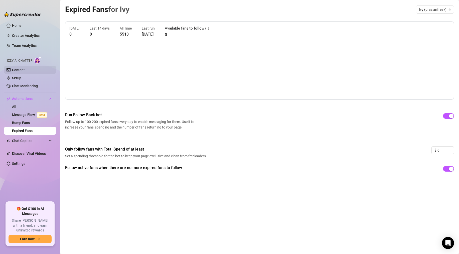
click at [23, 71] on link "Content" at bounding box center [18, 70] width 13 height 4
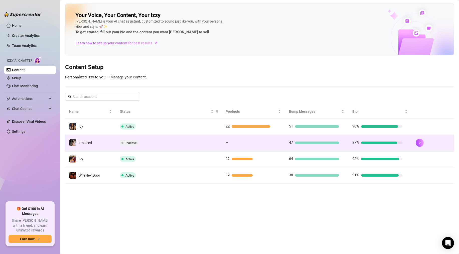
click at [187, 140] on div "Inactive" at bounding box center [169, 143] width 98 height 6
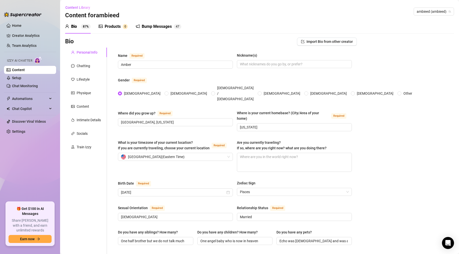
click at [153, 21] on div "Bump Messages 4 7" at bounding box center [159, 27] width 46 height 14
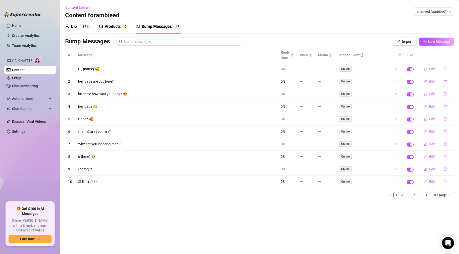
click at [301, 69] on icon "delete" at bounding box center [446, 69] width 4 height 4
click at [301, 57] on span "Yes" at bounding box center [451, 56] width 6 height 4
click at [301, 106] on button "Edit" at bounding box center [430, 106] width 20 height 8
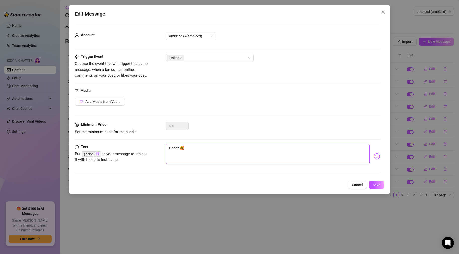
click at [171, 147] on textarea "Babe? 🥰" at bounding box center [268, 154] width 204 height 20
type textarea "[PERSON_NAME]? 🥰"
type textarea "babe? 🥰"
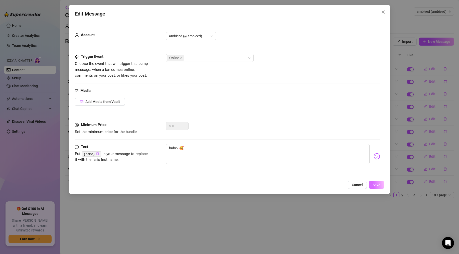
click at [301, 185] on span "Save" at bounding box center [377, 185] width 8 height 4
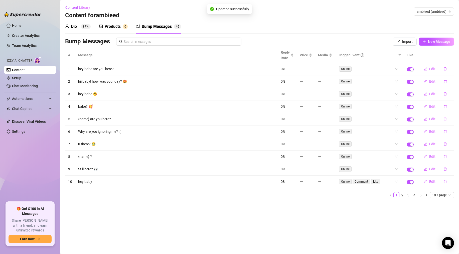
click at [301, 118] on icon "delete" at bounding box center [445, 118] width 3 height 3
click at [301, 107] on span "Yes" at bounding box center [451, 106] width 6 height 4
click at [301, 120] on span "Edit" at bounding box center [432, 119] width 6 height 4
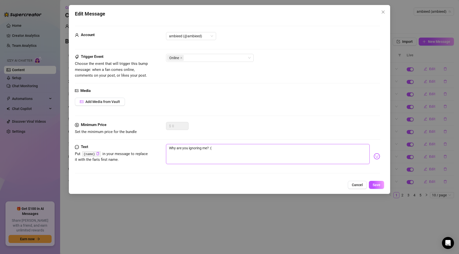
click at [172, 149] on textarea "Why are you ignoring me? :(" at bounding box center [268, 154] width 204 height 20
type textarea "hy are you ignoring me? :("
type textarea "why are you ignoring me? :("
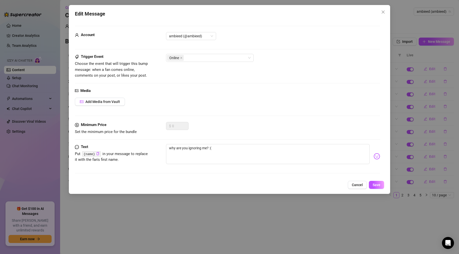
click at [301, 190] on div "Edit Message Account ambieed (@ambieed) Trigger Event Choose the event that wil…" at bounding box center [229, 99] width 321 height 189
click at [301, 188] on button "Save" at bounding box center [376, 185] width 15 height 8
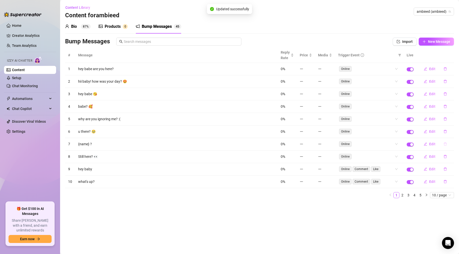
click at [301, 144] on button "button" at bounding box center [445, 144] width 12 height 8
click at [301, 156] on icon "edit" at bounding box center [426, 157] width 4 height 4
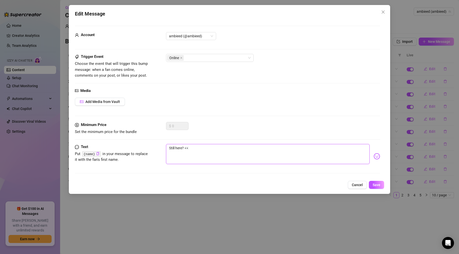
click at [172, 150] on textarea "Still here? 👀" at bounding box center [268, 154] width 204 height 20
type textarea "till here? 👀"
type textarea "still here? 👀"
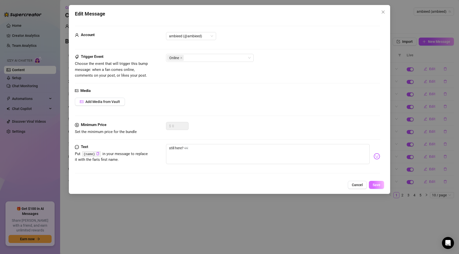
click at [301, 186] on span "Save" at bounding box center [377, 185] width 8 height 4
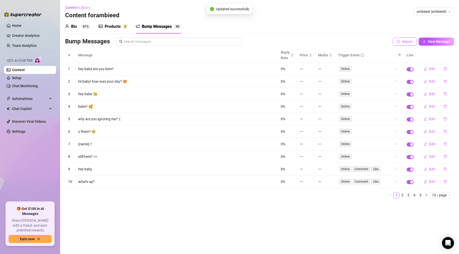
click at [301, 42] on span "Import" at bounding box center [407, 42] width 11 height 4
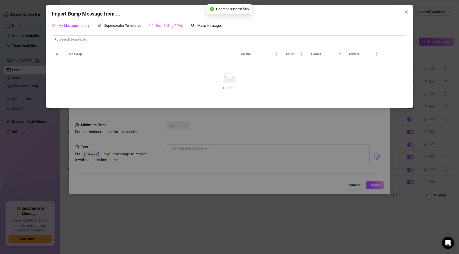
click at [168, 30] on div "Best Selling PPVs" at bounding box center [166, 26] width 34 height 12
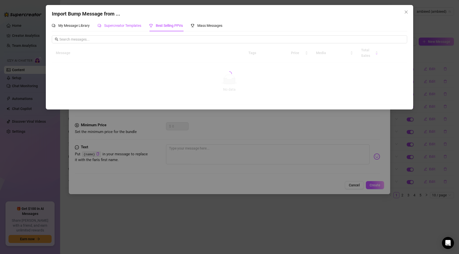
click at [128, 26] on span "Supercreator Templates" at bounding box center [122, 26] width 37 height 4
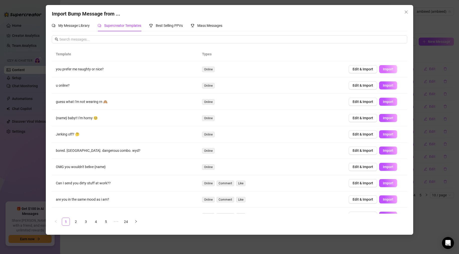
click at [301, 69] on span "Import" at bounding box center [388, 69] width 11 height 4
click at [301, 87] on span "Import" at bounding box center [388, 85] width 11 height 4
click at [301, 12] on icon "close" at bounding box center [406, 12] width 4 height 4
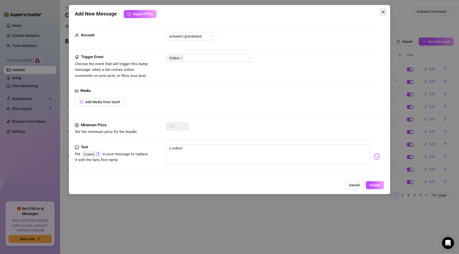
click at [301, 13] on icon "close" at bounding box center [383, 12] width 4 height 4
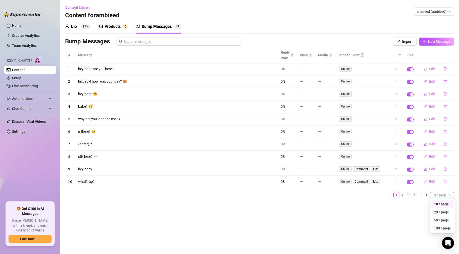
click at [301, 194] on span "10 / page" at bounding box center [442, 195] width 20 height 6
click at [301, 198] on main "Content Library Content for ambieed ambieed (ambieed) Bio 87% Products 0 Bump M…" at bounding box center [259, 127] width 399 height 254
click at [301, 195] on span "10 / page" at bounding box center [442, 195] width 20 height 6
click at [301, 198] on div "100 / page" at bounding box center [442, 228] width 17 height 6
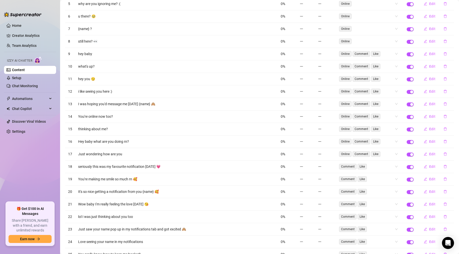
scroll to position [126, 0]
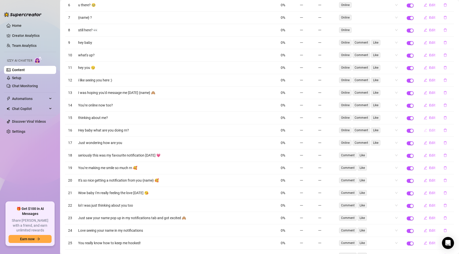
click at [301, 130] on icon "edit" at bounding box center [426, 130] width 4 height 4
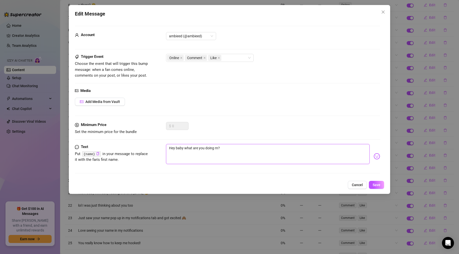
click at [171, 145] on textarea "Hey baby what are you doing rn?" at bounding box center [268, 154] width 204 height 20
type textarea "ey baby what are you doing rn?"
type textarea "hey baby what are you doing rn?"
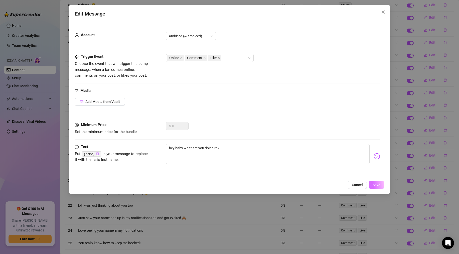
click at [301, 183] on span "Save" at bounding box center [377, 185] width 8 height 4
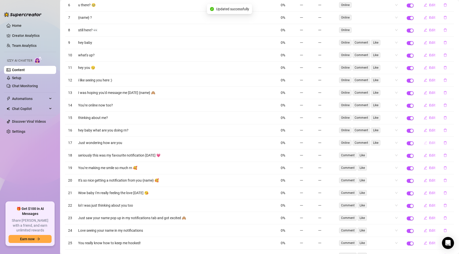
click at [301, 144] on span "Edit" at bounding box center [432, 143] width 6 height 4
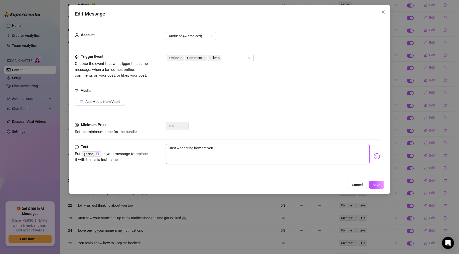
click at [172, 146] on textarea "Just wondering how are you" at bounding box center [268, 154] width 204 height 20
type textarea "ust wondering how are you"
type textarea "just wondering how are you"
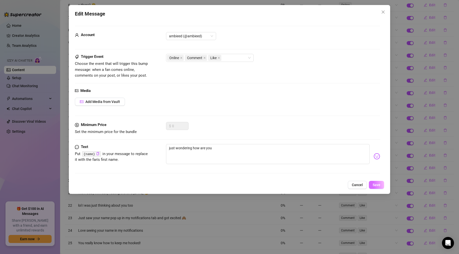
click at [301, 185] on span "Save" at bounding box center [377, 185] width 8 height 4
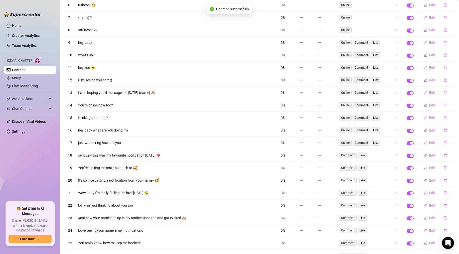
click at [301, 106] on icon "delete" at bounding box center [446, 105] width 4 height 4
click at [301, 94] on span "Yes" at bounding box center [451, 92] width 6 height 4
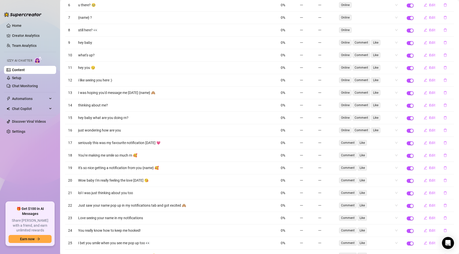
click at [301, 95] on td "Edit" at bounding box center [435, 93] width 37 height 13
click at [301, 93] on icon "edit" at bounding box center [426, 93] width 4 height 4
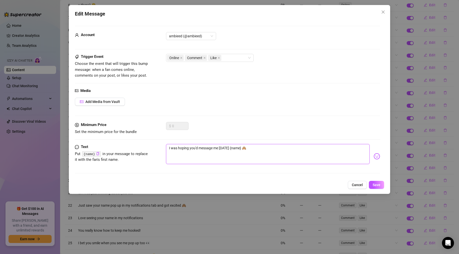
click at [168, 146] on textarea "I was hoping you'd message me [DATE] {name} 🙈" at bounding box center [268, 154] width 204 height 20
click at [169, 146] on textarea "I was hoping you'd message me [DATE] {name} 🙈" at bounding box center [268, 154] width 204 height 20
type textarea "was hoping you'd message me [DATE] {name} 🙈"
type textarea "i was hoping you'd message me [DATE] {name} 🙈"
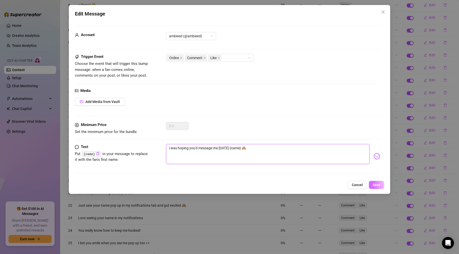
type textarea "i was hoping you'd message me [DATE] {name} 🙈"
click at [301, 183] on span "Save" at bounding box center [377, 185] width 8 height 4
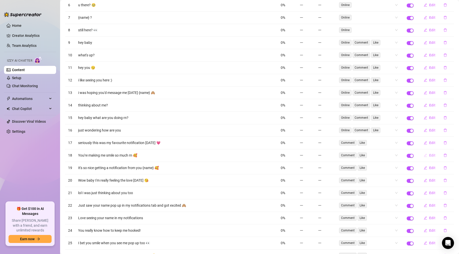
click at [301, 155] on span "Edit" at bounding box center [432, 155] width 6 height 4
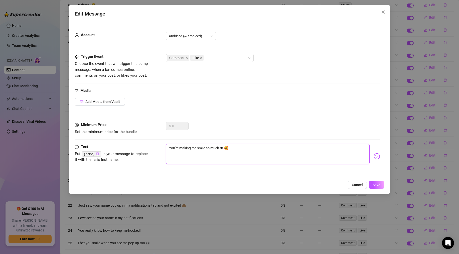
click at [172, 149] on textarea "You're making me smile so much rn 🥰" at bounding box center [268, 154] width 204 height 20
type textarea "ou're making me smile so much rn 🥰"
click at [301, 186] on button "Save" at bounding box center [376, 185] width 15 height 8
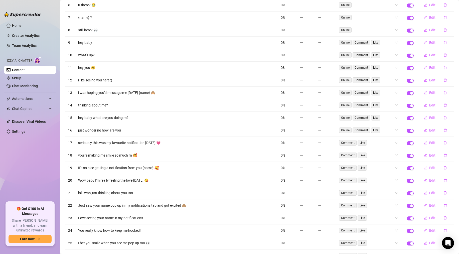
click at [301, 167] on button "Edit" at bounding box center [430, 168] width 20 height 8
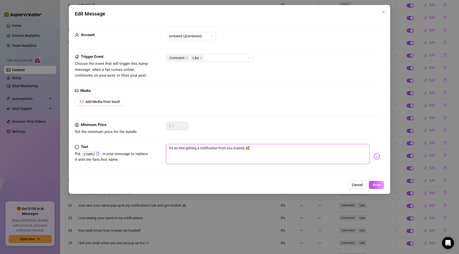
click at [170, 147] on textarea "It's so nice getting a notification from you {name} 🥰" at bounding box center [268, 154] width 204 height 20
click at [301, 185] on span "Save" at bounding box center [377, 185] width 8 height 4
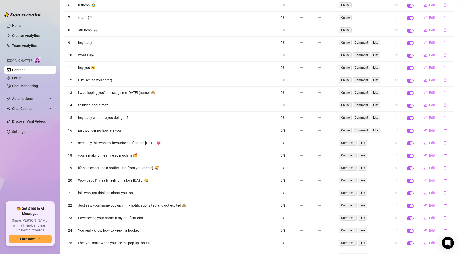
click at [301, 181] on icon "edit" at bounding box center [426, 181] width 4 height 4
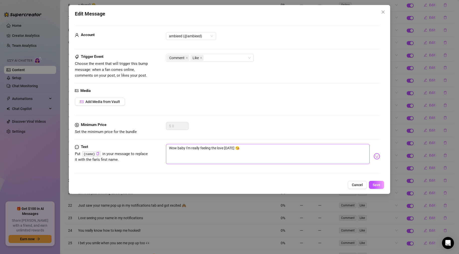
click at [172, 148] on textarea "Wow baby I'm really feeling the love [DATE] 😘" at bounding box center [268, 154] width 204 height 20
click at [301, 184] on span "Save" at bounding box center [377, 185] width 8 height 4
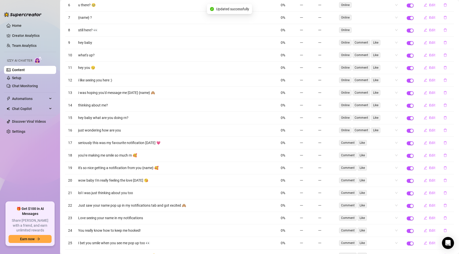
scroll to position [141, 0]
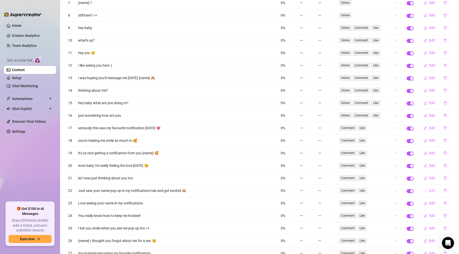
click at [301, 189] on icon "edit" at bounding box center [426, 191] width 4 height 4
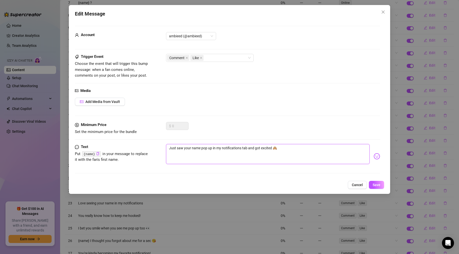
click at [171, 150] on textarea "Just saw your name pop up in my notifications tab and got excited 🙈" at bounding box center [268, 154] width 204 height 20
click at [301, 188] on button "Save" at bounding box center [376, 185] width 15 height 8
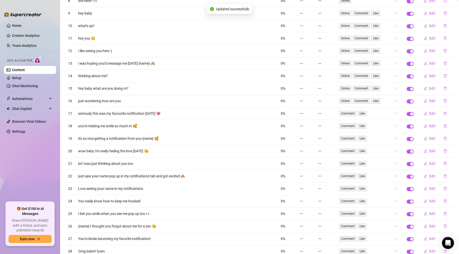
scroll to position [168, 0]
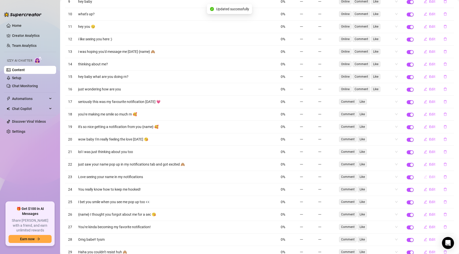
click at [301, 176] on button "Edit" at bounding box center [430, 177] width 20 height 8
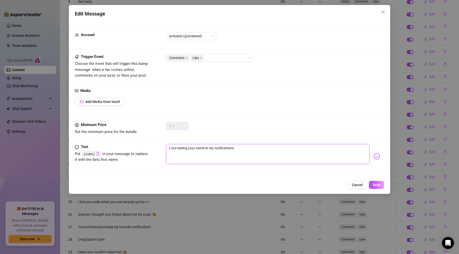
click at [171, 148] on textarea "Love seeing your name in my notifications" at bounding box center [268, 154] width 204 height 20
click at [301, 184] on button "Save" at bounding box center [376, 185] width 15 height 8
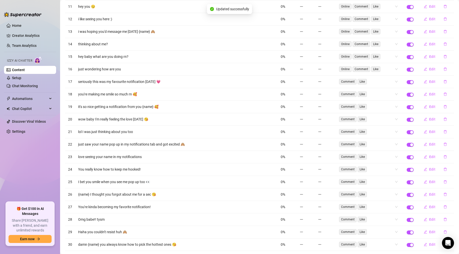
scroll to position [188, 0]
click at [301, 169] on icon "delete" at bounding box center [446, 169] width 4 height 4
click at [301, 157] on span "Yes" at bounding box center [451, 156] width 6 height 4
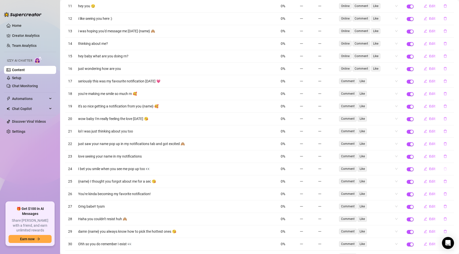
click at [301, 169] on button "button" at bounding box center [445, 169] width 12 height 8
click at [301, 158] on span "Yes" at bounding box center [451, 156] width 6 height 4
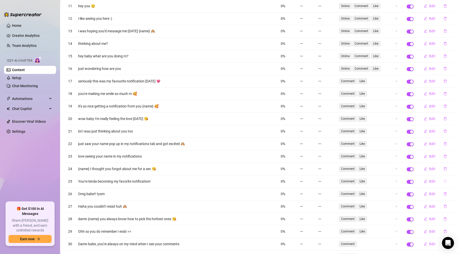
click at [301, 181] on icon "delete" at bounding box center [446, 182] width 4 height 4
click at [301, 166] on button "Yes" at bounding box center [451, 168] width 10 height 6
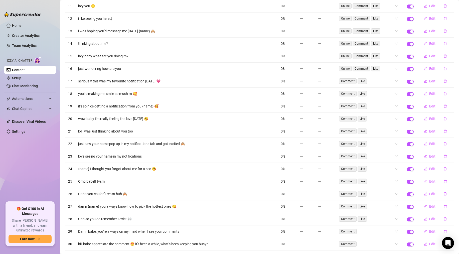
click at [301, 182] on span "Edit" at bounding box center [432, 181] width 6 height 4
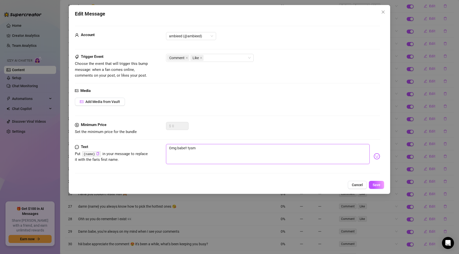
click at [171, 146] on textarea "Omg babe!! tysm" at bounding box center [268, 154] width 204 height 20
click at [301, 183] on span "Save" at bounding box center [377, 185] width 8 height 4
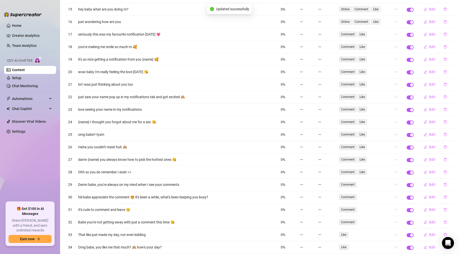
scroll to position [240, 0]
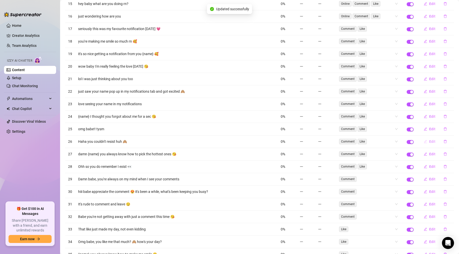
click at [301, 141] on icon "edit" at bounding box center [426, 142] width 4 height 4
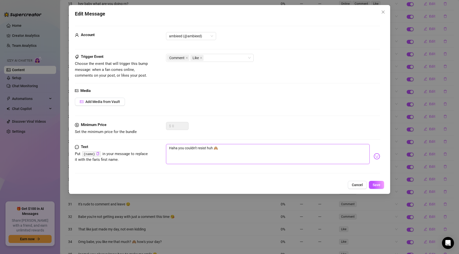
click at [171, 148] on textarea "Haha you couldn't resist huh 🙈" at bounding box center [268, 154] width 204 height 20
click at [301, 185] on span "Save" at bounding box center [377, 185] width 8 height 4
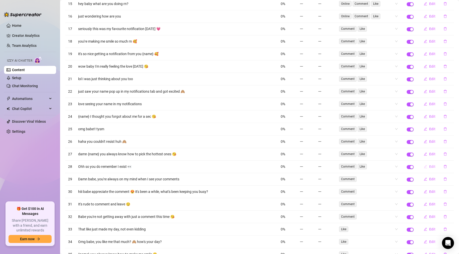
click at [301, 167] on button "Edit" at bounding box center [430, 167] width 20 height 8
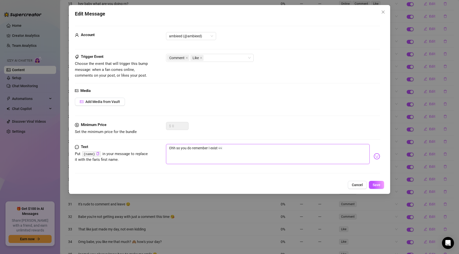
click at [171, 146] on textarea "Ohh so you do remember I exist 👀" at bounding box center [268, 154] width 204 height 20
click at [301, 183] on button "Save" at bounding box center [376, 185] width 15 height 8
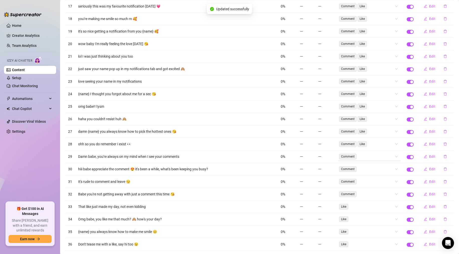
scroll to position [274, 0]
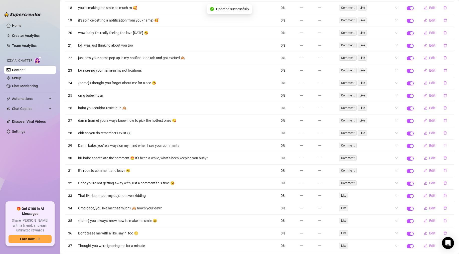
click at [301, 146] on button "button" at bounding box center [445, 145] width 12 height 8
click at [301, 133] on span "Yes" at bounding box center [451, 132] width 6 height 4
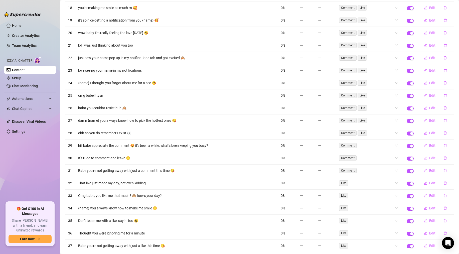
click at [301, 159] on span "Edit" at bounding box center [432, 158] width 6 height 4
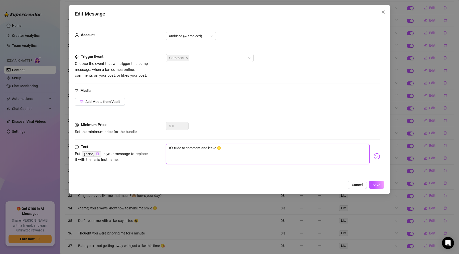
click at [171, 148] on textarea "It's rude to comment and leave 😏" at bounding box center [268, 154] width 204 height 20
click at [301, 184] on span "Save" at bounding box center [377, 185] width 8 height 4
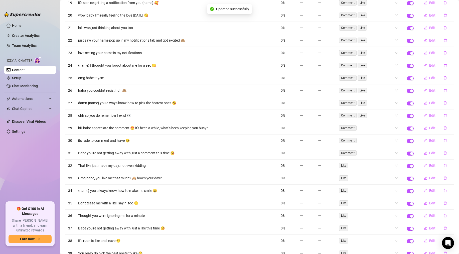
scroll to position [299, 0]
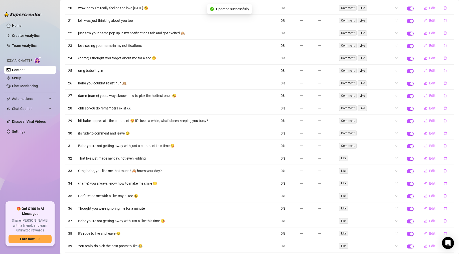
click at [301, 148] on button "Edit" at bounding box center [430, 146] width 20 height 8
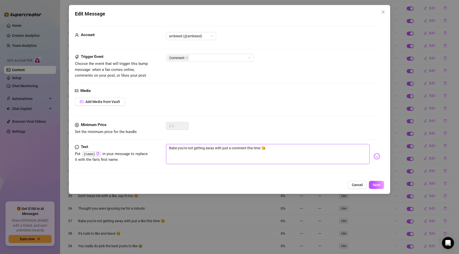
click at [171, 146] on textarea "Babe you're not getting away with just a comment this time 😘" at bounding box center [268, 154] width 204 height 20
click at [301, 187] on span "Save" at bounding box center [377, 185] width 8 height 4
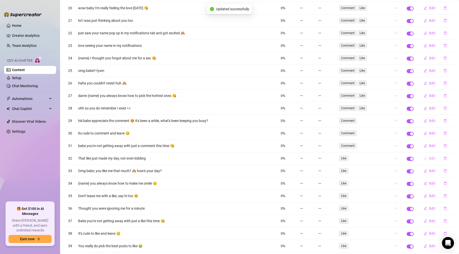
click at [301, 158] on span "Edit" at bounding box center [432, 158] width 6 height 4
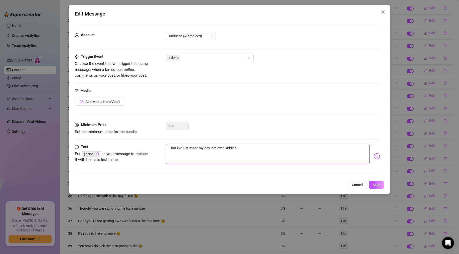
click at [171, 148] on textarea "That like just made my day, not even kidding" at bounding box center [268, 154] width 204 height 20
click at [301, 185] on span "Save" at bounding box center [377, 185] width 8 height 4
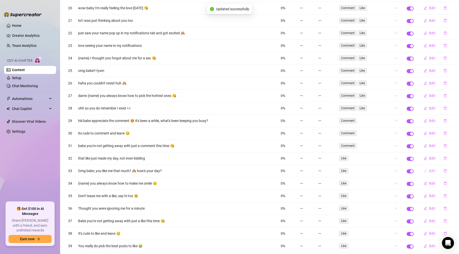
click at [301, 170] on button "Edit" at bounding box center [430, 171] width 20 height 8
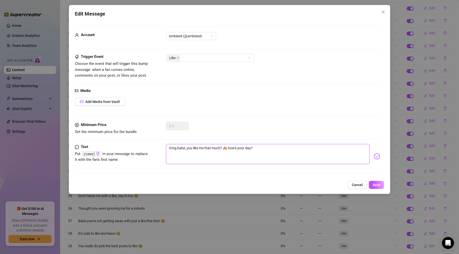
click at [171, 149] on textarea "Omg babe, you like me that much? 🙈 how's your day?" at bounding box center [268, 154] width 204 height 20
click at [301, 190] on div "Edit Message Account ambieed (@ambieed) Trigger Event Choose the event that wil…" at bounding box center [229, 99] width 321 height 189
click at [301, 186] on span "Save" at bounding box center [377, 185] width 8 height 4
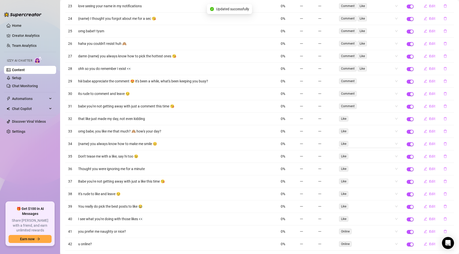
scroll to position [350, 0]
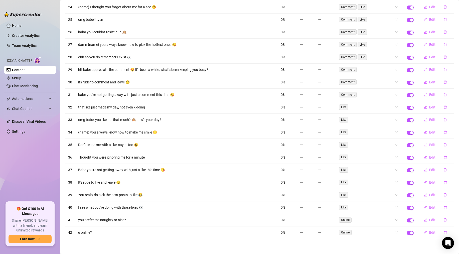
click at [301, 144] on button "Edit" at bounding box center [430, 145] width 20 height 8
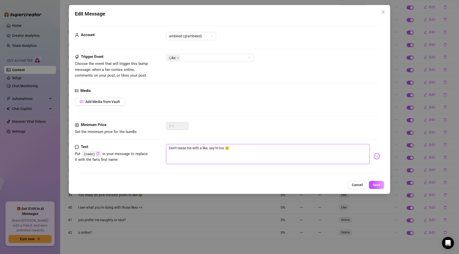
click at [172, 147] on textarea "Don't tease me with a like, say hi too 😉" at bounding box center [268, 154] width 204 height 20
click at [301, 185] on div "Edit Message Account ambieed (@ambieed) Trigger Event Choose the event that wil…" at bounding box center [229, 99] width 321 height 189
click at [301, 185] on span "Save" at bounding box center [377, 185] width 8 height 4
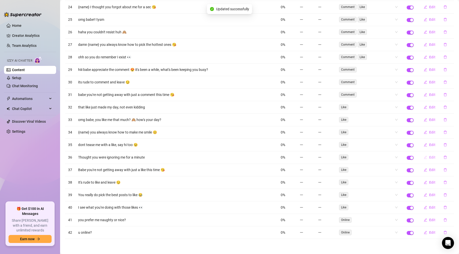
click at [301, 155] on button "Edit" at bounding box center [430, 157] width 20 height 8
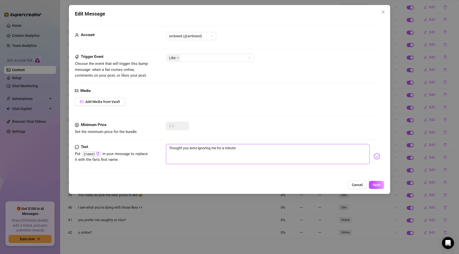
click at [171, 149] on textarea "Thought you were ignoring me for a minute" at bounding box center [268, 154] width 204 height 20
click at [301, 188] on button "Save" at bounding box center [376, 185] width 15 height 8
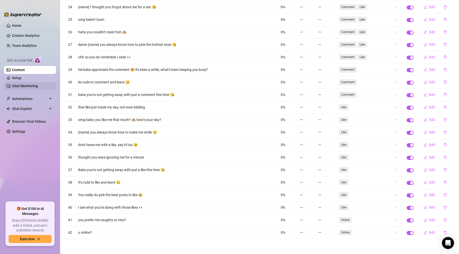
click at [17, 87] on link "Chat Monitoring" at bounding box center [25, 86] width 26 height 4
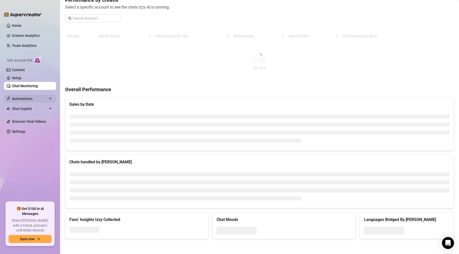
click at [20, 95] on span "Automations" at bounding box center [30, 99] width 36 height 8
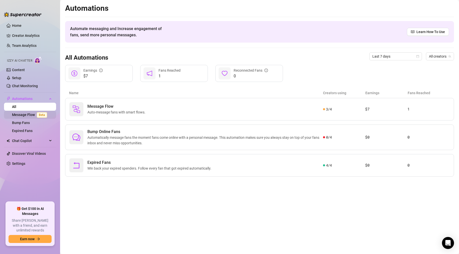
click at [25, 114] on link "Message Flow Beta" at bounding box center [30, 115] width 37 height 4
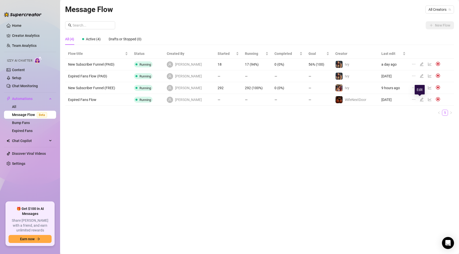
click at [301, 100] on icon "edit" at bounding box center [422, 99] width 4 height 4
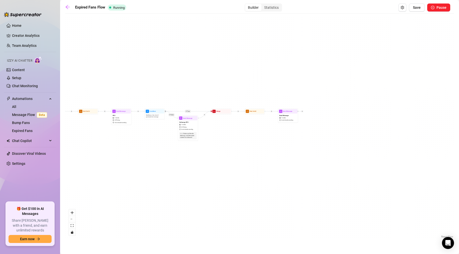
drag, startPoint x: 222, startPoint y: 166, endPoint x: 84, endPoint y: 162, distance: 138.3
click at [84, 162] on div "If True If False Send Message Send Message 1 media Avoid double sending Wait fo…" at bounding box center [259, 127] width 389 height 223
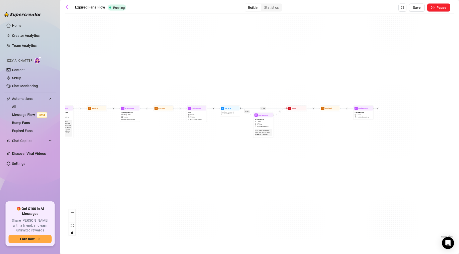
drag, startPoint x: 130, startPoint y: 172, endPoint x: 215, endPoint y: 169, distance: 85.4
click at [215, 169] on div "If True If False Send Message Send Message 1 media Avoid double sending Wait fo…" at bounding box center [259, 127] width 389 height 223
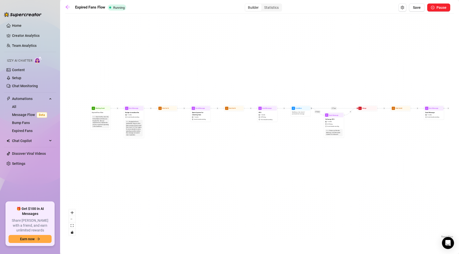
drag, startPoint x: 150, startPoint y: 168, endPoint x: 210, endPoint y: 168, distance: 59.6
click at [210, 168] on div "If True If False Send Message Send Message 1 media Avoid double sending Wait fo…" at bounding box center [259, 127] width 389 height 223
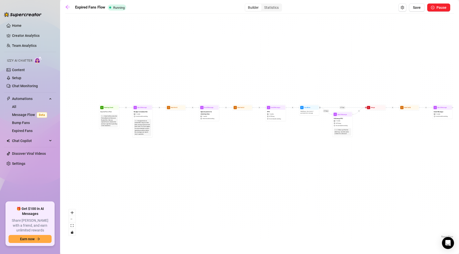
click at [168, 168] on div "If True If False Send Message Send Message 1 media Avoid double sending Wait fo…" at bounding box center [259, 127] width 389 height 223
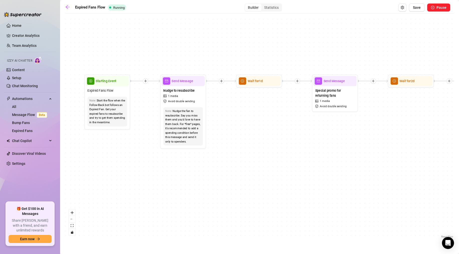
drag, startPoint x: 125, startPoint y: 141, endPoint x: 126, endPoint y: 156, distance: 14.0
click at [126, 156] on div "If True If False Send Message Send Message 1 media Avoid double sending Wait fo…" at bounding box center [259, 127] width 389 height 223
click at [188, 80] on span "Send Message" at bounding box center [182, 80] width 21 height 5
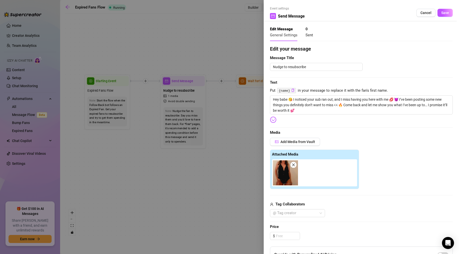
click at [230, 122] on div at bounding box center [229, 127] width 459 height 254
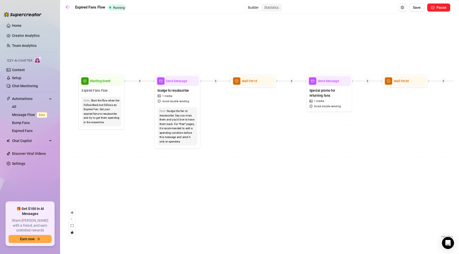
drag, startPoint x: 282, startPoint y: 136, endPoint x: 213, endPoint y: 135, distance: 68.9
click at [214, 135] on div "If True If False Send Message Send Message 1 media Avoid double sending Wait fo…" at bounding box center [259, 127] width 389 height 223
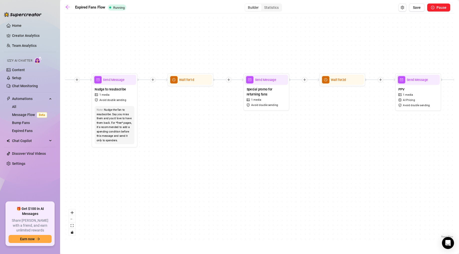
drag, startPoint x: 270, startPoint y: 138, endPoint x: 230, endPoint y: 143, distance: 39.6
click at [229, 144] on div "If True If False Send Message Send Message 1 media Avoid double sending Wait fo…" at bounding box center [259, 127] width 389 height 223
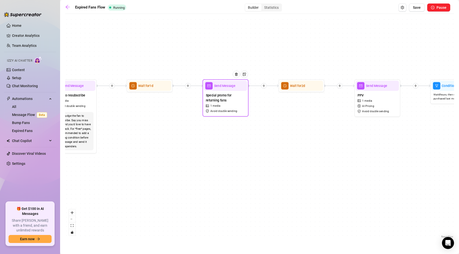
click at [221, 88] on span "Send Message" at bounding box center [224, 85] width 21 height 5
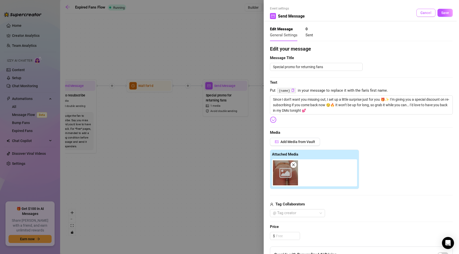
click at [301, 12] on span "Cancel" at bounding box center [425, 13] width 11 height 4
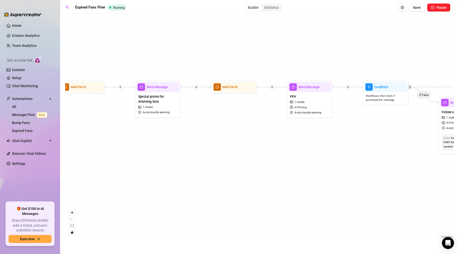
drag, startPoint x: 279, startPoint y: 155, endPoint x: 211, endPoint y: 156, distance: 68.1
click at [211, 156] on div "If True If False Send Message Send Message 1 media Avoid double sending Wait fo…" at bounding box center [259, 127] width 389 height 223
drag, startPoint x: 250, startPoint y: 156, endPoint x: 202, endPoint y: 165, distance: 49.0
click at [202, 165] on div "If True If False Send Message Send Message 1 media Avoid double sending Wait fo…" at bounding box center [259, 127] width 389 height 223
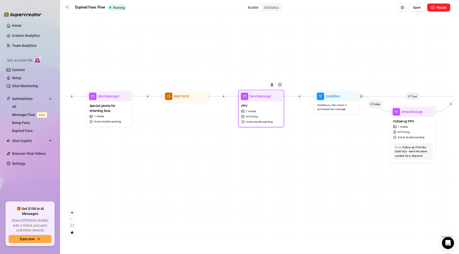
click at [258, 97] on span "Send Message" at bounding box center [260, 96] width 21 height 5
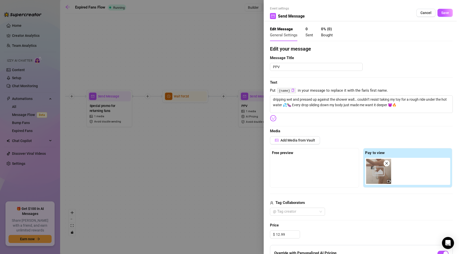
click at [240, 177] on div at bounding box center [229, 127] width 459 height 254
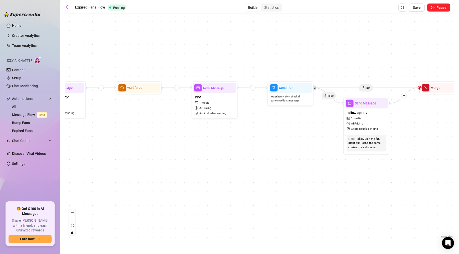
drag, startPoint x: 342, startPoint y: 129, endPoint x: 291, endPoint y: 120, distance: 52.4
click at [291, 120] on div "If True If False Send Message Send Message 1 media Avoid double sending Wait fo…" at bounding box center [259, 127] width 389 height 223
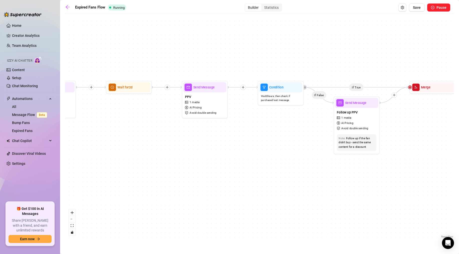
drag, startPoint x: 319, startPoint y: 124, endPoint x: 296, endPoint y: 120, distance: 23.1
click at [297, 120] on div "If True If False Send Message Send Message 1 media Avoid double sending Wait fo…" at bounding box center [259, 127] width 389 height 223
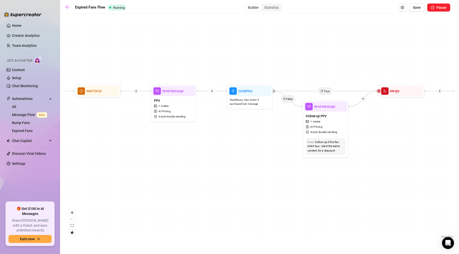
drag, startPoint x: 397, startPoint y: 128, endPoint x: 315, endPoint y: 164, distance: 89.8
click at [301, 171] on div "If True If False Send Message Send Message 1 media Avoid double sending Wait fo…" at bounding box center [259, 127] width 389 height 223
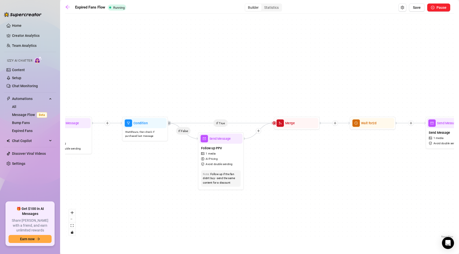
drag, startPoint x: 346, startPoint y: 155, endPoint x: 311, endPoint y: 145, distance: 35.6
click at [301, 145] on div "If True If False Send Message Send Message 1 media Avoid double sending Wait fo…" at bounding box center [259, 127] width 389 height 223
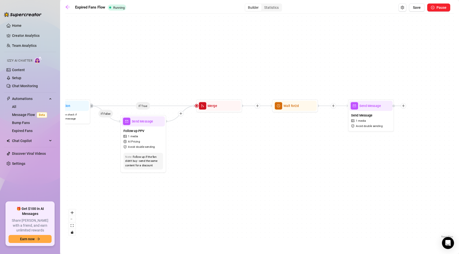
drag, startPoint x: 361, startPoint y: 157, endPoint x: 324, endPoint y: 149, distance: 38.5
click at [301, 150] on div "If True If False Send Message Send Message 1 media Avoid double sending Wait fo…" at bounding box center [259, 127] width 389 height 223
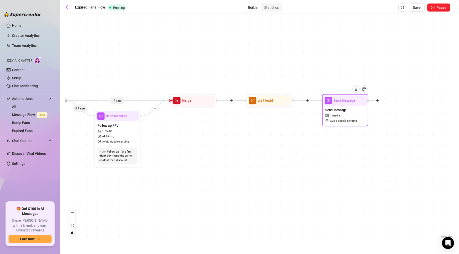
click at [301, 102] on span "Send Message" at bounding box center [344, 100] width 21 height 5
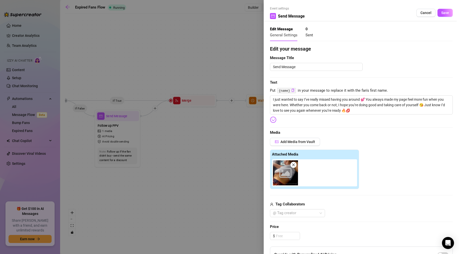
click at [301, 17] on div "Event settings Send Message Cancel Save" at bounding box center [361, 13] width 183 height 15
click at [301, 15] on button "Cancel" at bounding box center [425, 13] width 19 height 8
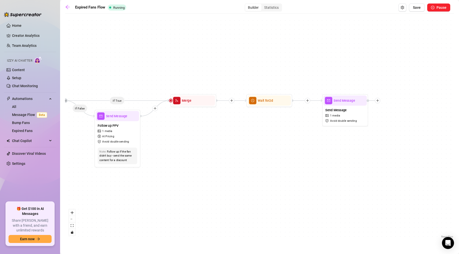
drag, startPoint x: 216, startPoint y: 140, endPoint x: 278, endPoint y: 136, distance: 61.7
click at [276, 136] on div "If True If False Send Message Send Message 1 media Avoid double sending Wait fo…" at bounding box center [259, 127] width 389 height 223
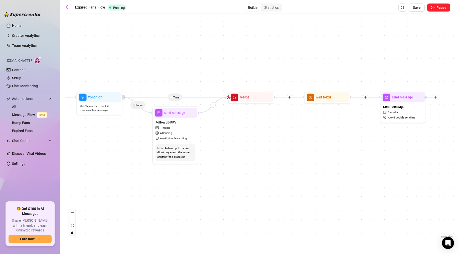
click at [301, 141] on div "If True If False Send Message Send Message 1 media Avoid double sending Wait fo…" at bounding box center [259, 127] width 389 height 223
drag, startPoint x: 276, startPoint y: 142, endPoint x: 330, endPoint y: 142, distance: 54.1
click at [301, 142] on div "If True If False Send Message Send Message 1 media Avoid double sending Wait fo…" at bounding box center [259, 127] width 389 height 223
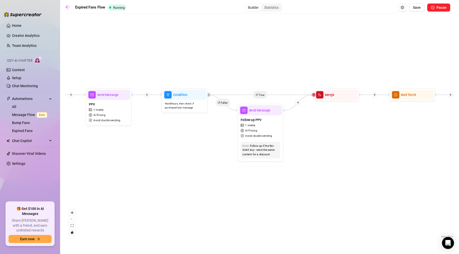
click at [69, 12] on div "Expired Fans Flow Running Builder Statistics Save Pause If True If False Send M…" at bounding box center [259, 121] width 389 height 235
click at [69, 10] on link at bounding box center [69, 8] width 8 height 6
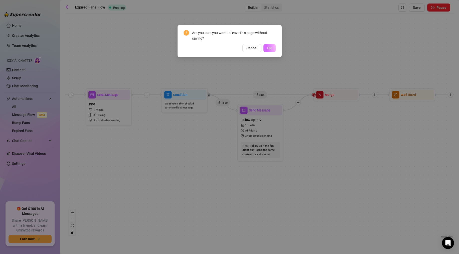
click at [267, 49] on button "OK" at bounding box center [269, 48] width 12 height 8
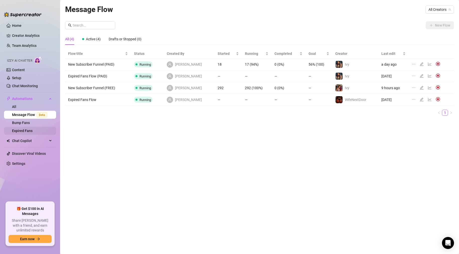
click at [19, 131] on link "Expired Fans" at bounding box center [22, 131] width 21 height 4
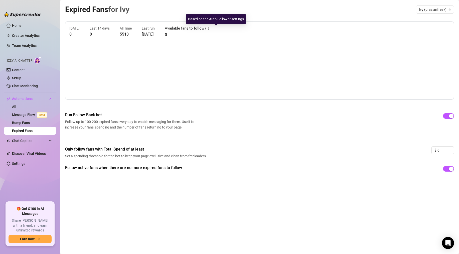
click at [209, 29] on icon "info-circle" at bounding box center [207, 29] width 4 height 4
click at [301, 9] on span "Ivy (urasianfreak)" at bounding box center [435, 10] width 32 height 8
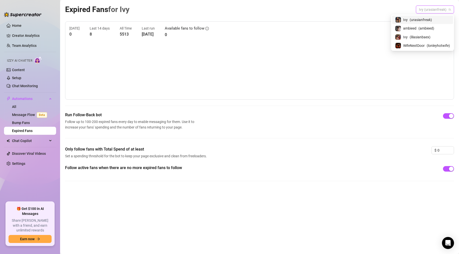
click at [301, 22] on span "( urasianfreak )" at bounding box center [421, 20] width 22 height 6
drag, startPoint x: 435, startPoint y: 9, endPoint x: 428, endPoint y: 23, distance: 15.1
click at [301, 9] on span "Ivy (urasianfreak)" at bounding box center [435, 10] width 32 height 8
click at [301, 25] on div "ambieed ( ambieed )" at bounding box center [422, 28] width 61 height 9
click at [301, 10] on span "ambieed (ambieed)" at bounding box center [434, 10] width 34 height 8
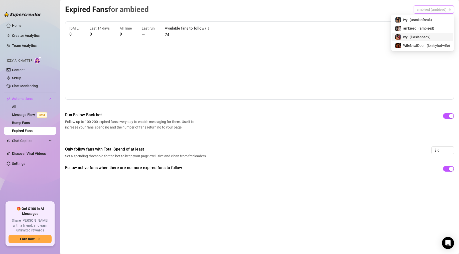
click at [301, 36] on span "( lilasianbaex )" at bounding box center [420, 37] width 21 height 6
click at [301, 9] on span "Ivy (lilasianbaex)" at bounding box center [435, 10] width 31 height 8
click at [301, 46] on span "WifeNextDoor" at bounding box center [414, 46] width 22 height 6
click at [301, 11] on span "WifeNextDoor (lonleyhotwife)" at bounding box center [426, 10] width 50 height 8
click at [301, 21] on span "( urasianfreak )" at bounding box center [421, 20] width 22 height 6
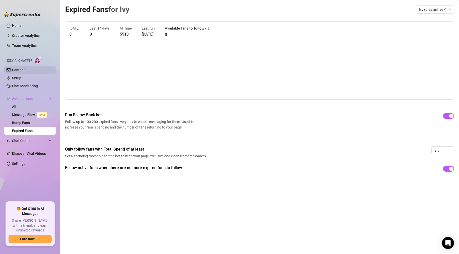
click at [25, 69] on link "Content" at bounding box center [18, 70] width 13 height 4
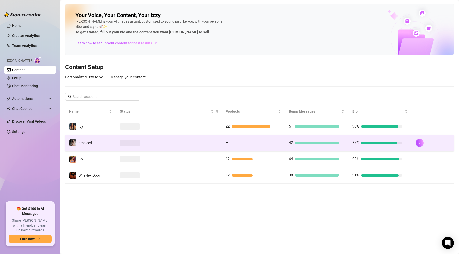
click at [191, 142] on div at bounding box center [169, 143] width 98 height 6
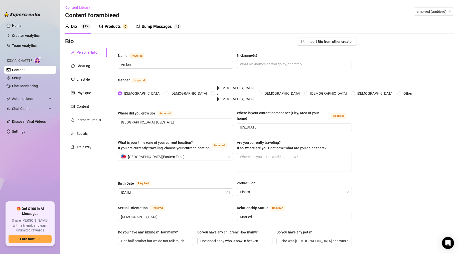
click at [167, 30] on div "Bump Messages 4 2" at bounding box center [159, 27] width 46 height 14
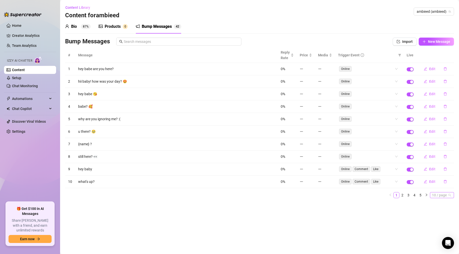
click at [301, 196] on span "10 / page" at bounding box center [442, 195] width 20 height 6
click at [301, 198] on div "100 / page" at bounding box center [442, 228] width 17 height 6
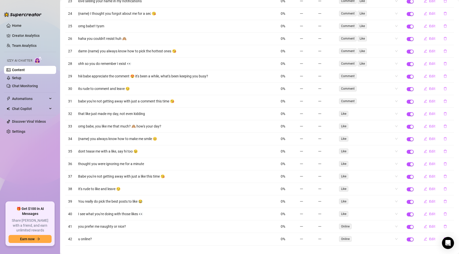
scroll to position [350, 0]
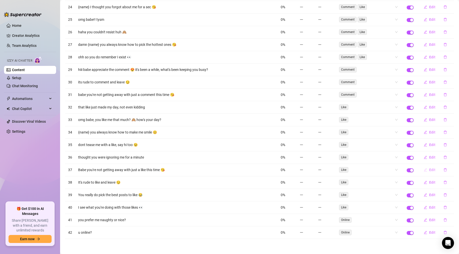
click at [301, 171] on span "Edit" at bounding box center [432, 170] width 6 height 4
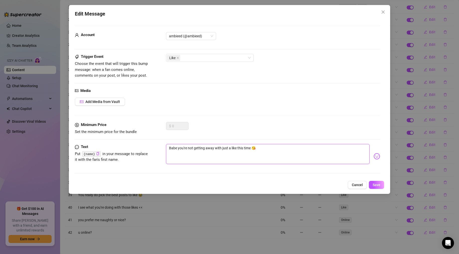
click at [172, 150] on textarea "Babe you're not getting away with just a like this time 😘" at bounding box center [268, 154] width 204 height 20
click at [301, 183] on span "Save" at bounding box center [377, 185] width 8 height 4
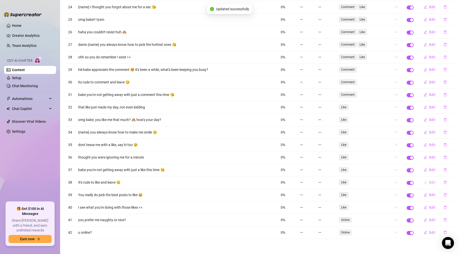
click at [301, 182] on button "Edit" at bounding box center [430, 182] width 20 height 8
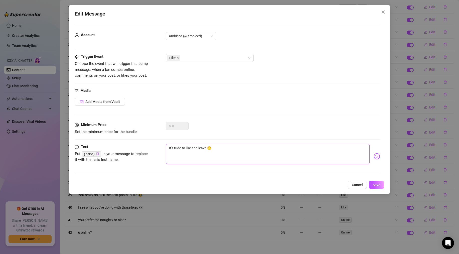
click at [171, 150] on textarea "It's rude to like and leave 😏" at bounding box center [268, 154] width 204 height 20
click at [301, 186] on button "Save" at bounding box center [376, 185] width 15 height 8
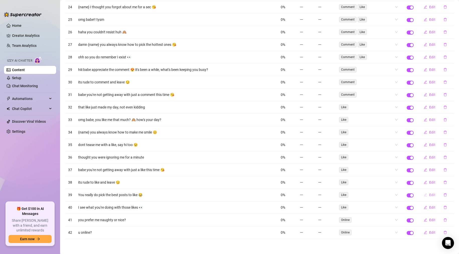
click at [301, 196] on span "Edit" at bounding box center [432, 195] width 6 height 4
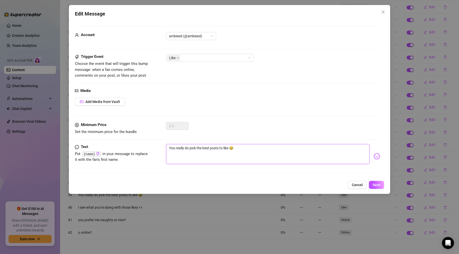
click at [171, 148] on textarea "You really do pick the best posts to like 😂" at bounding box center [268, 154] width 204 height 20
click at [301, 184] on span "Save" at bounding box center [377, 185] width 8 height 4
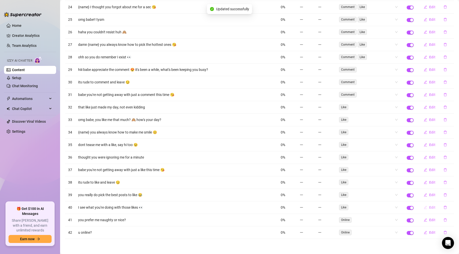
click at [301, 198] on icon "edit" at bounding box center [426, 208] width 4 height 4
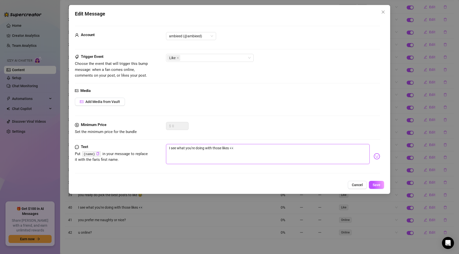
click at [170, 149] on textarea "I see what you're doing with those likes 👀" at bounding box center [268, 154] width 204 height 20
click at [301, 186] on span "Save" at bounding box center [377, 185] width 8 height 4
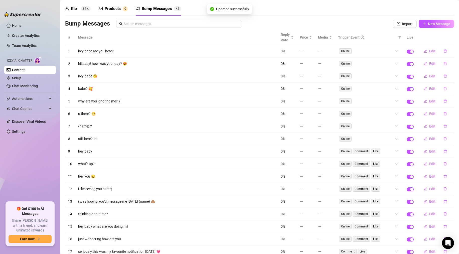
scroll to position [0, 0]
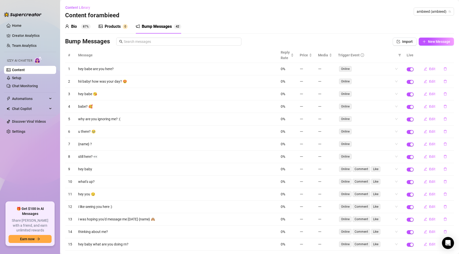
click at [108, 28] on div "Products" at bounding box center [113, 27] width 16 height 6
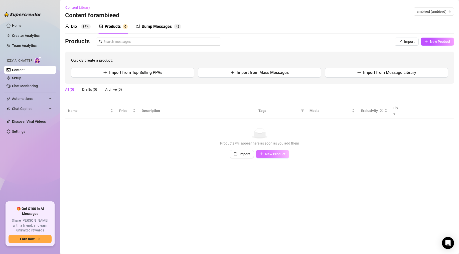
click at [260, 152] on icon "plus" at bounding box center [262, 154] width 4 height 4
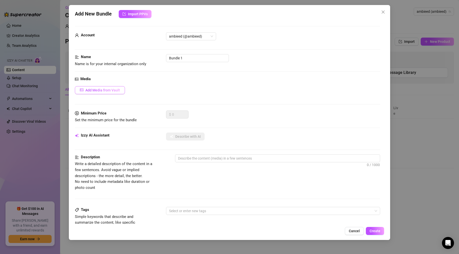
click at [120, 92] on button "Add Media from Vault" at bounding box center [100, 90] width 50 height 8
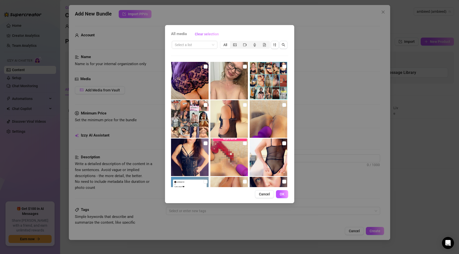
click at [34, 117] on div "All media Clear selection Select a list All Cancel OK" at bounding box center [229, 127] width 459 height 254
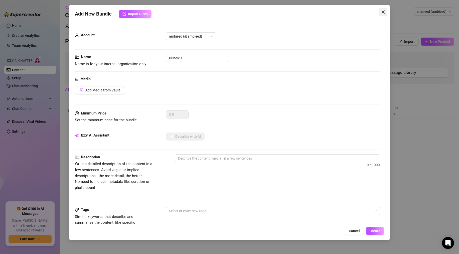
click at [301, 10] on button "Close" at bounding box center [383, 12] width 8 height 8
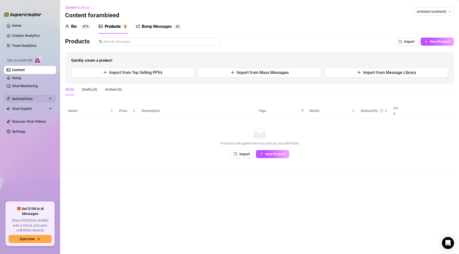
click at [21, 100] on span "Automations" at bounding box center [30, 99] width 36 height 8
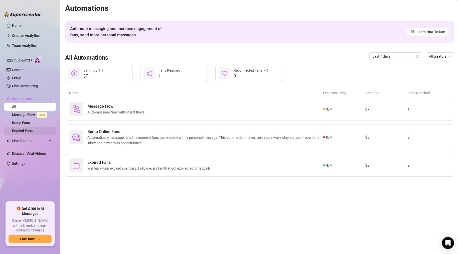
click at [23, 129] on link "Expired Fans" at bounding box center [22, 131] width 21 height 4
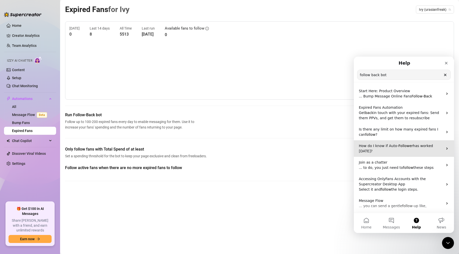
click at [301, 144] on span "Follower" at bounding box center [405, 146] width 15 height 4
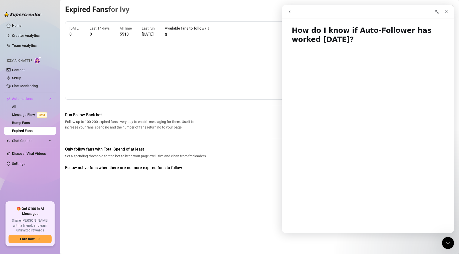
click at [289, 12] on icon "go back" at bounding box center [290, 12] width 2 height 3
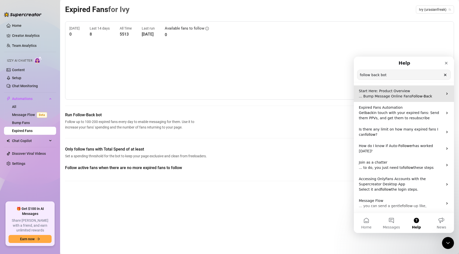
click at [301, 96] on span "... Bump Message Online Fans" at bounding box center [385, 96] width 53 height 4
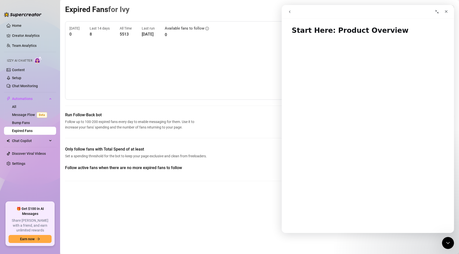
click at [291, 10] on icon "go back" at bounding box center [290, 12] width 4 height 4
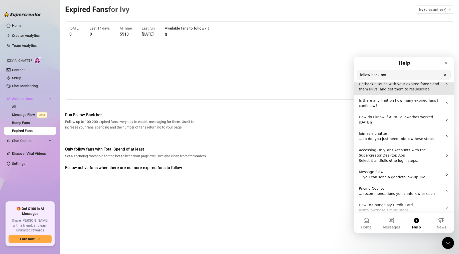
scroll to position [32, 0]
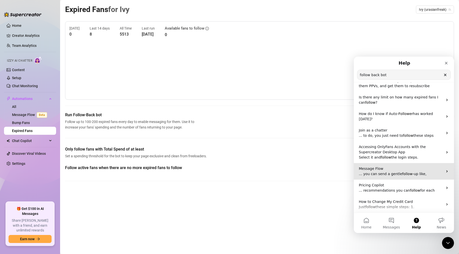
click at [301, 171] on p "... you can send a gentle follow -up like," at bounding box center [401, 173] width 84 height 5
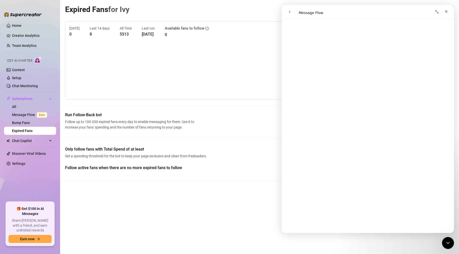
scroll to position [227, 0]
click at [301, 14] on div "Close" at bounding box center [446, 11] width 9 height 9
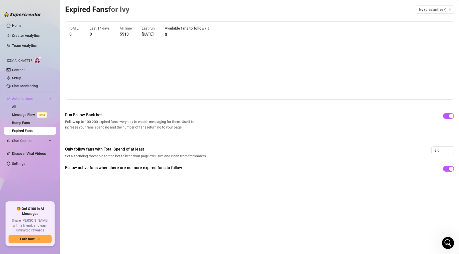
scroll to position [0, 0]
click at [15, 69] on link "Content" at bounding box center [18, 70] width 13 height 4
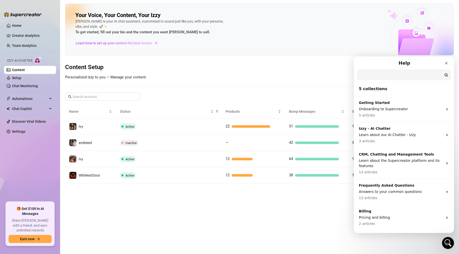
click at [301, 74] on input "Search for help" at bounding box center [403, 75] width 93 height 10
click at [301, 73] on input "message flows" at bounding box center [403, 75] width 93 height 10
click at [301, 74] on input "message flows" at bounding box center [403, 75] width 93 height 10
click at [301, 63] on icon "Close" at bounding box center [446, 63] width 4 height 4
click at [378, 75] on input "Search for help" at bounding box center [404, 75] width 94 height 10
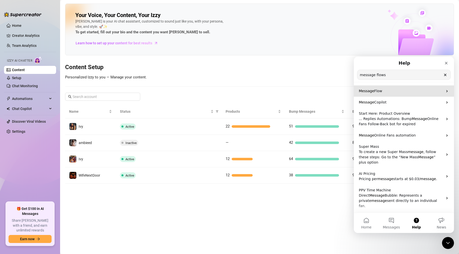
type input "message flows"
click at [398, 89] on p "Message Flow" at bounding box center [401, 90] width 84 height 5
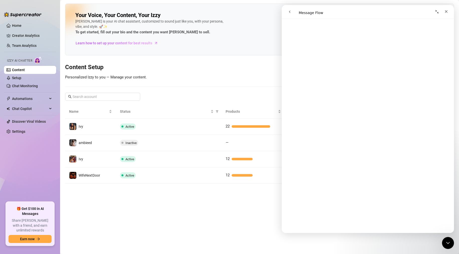
scroll to position [98, 0]
click at [28, 99] on span "Automations" at bounding box center [30, 99] width 36 height 8
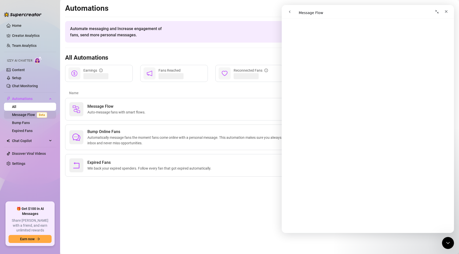
click at [28, 114] on link "Message Flow Beta" at bounding box center [30, 115] width 37 height 4
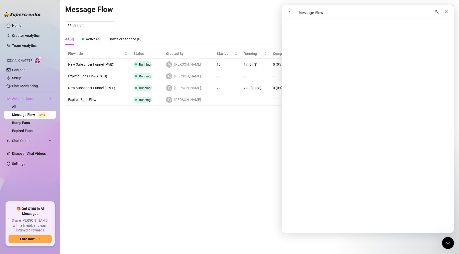
click at [435, 12] on icon "Collapse window" at bounding box center [437, 12] width 4 height 4
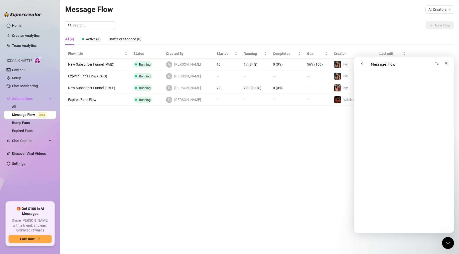
scroll to position [97, 0]
click at [444, 59] on div "Close" at bounding box center [446, 63] width 9 height 9
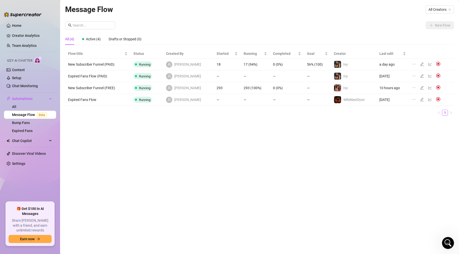
scroll to position [0, 0]
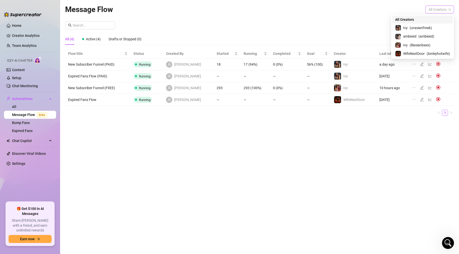
click at [434, 12] on span "All Creators" at bounding box center [439, 10] width 23 height 8
click at [422, 25] on span "( urasianfreak )" at bounding box center [421, 28] width 22 height 6
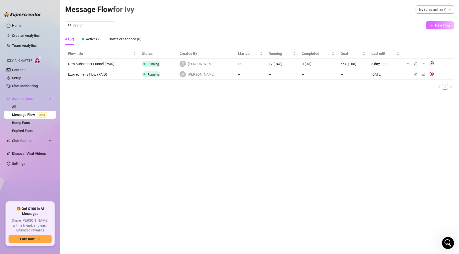
click at [442, 22] on button "New Flow" at bounding box center [440, 25] width 28 height 8
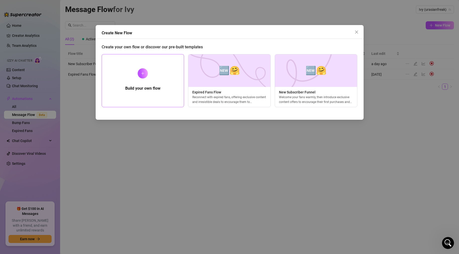
click at [150, 87] on h5 "Build your own flow" at bounding box center [142, 88] width 35 height 6
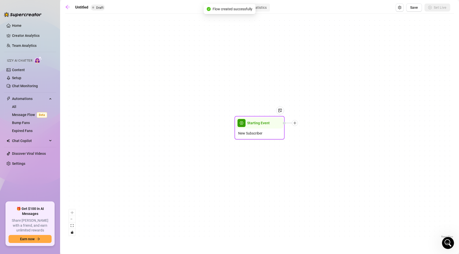
click at [249, 123] on span "Starting Event" at bounding box center [258, 123] width 23 height 6
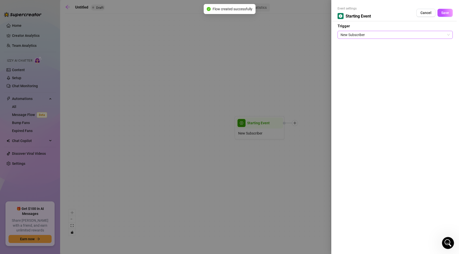
click at [353, 34] on span "New Subscriber" at bounding box center [395, 35] width 109 height 8
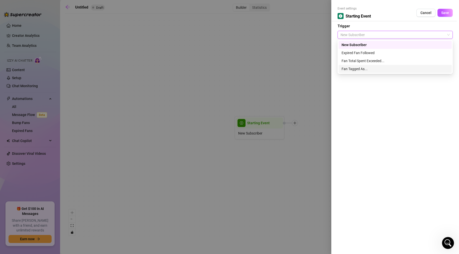
click at [361, 71] on div "Fan Tagged As..." at bounding box center [395, 69] width 107 height 6
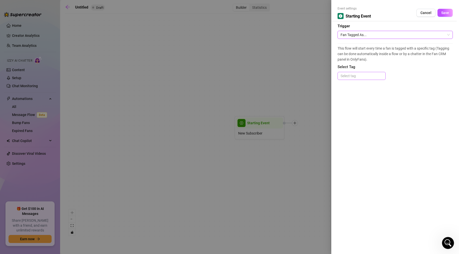
click at [357, 77] on div at bounding box center [362, 75] width 46 height 7
click at [428, 16] on button "Cancel" at bounding box center [425, 13] width 19 height 8
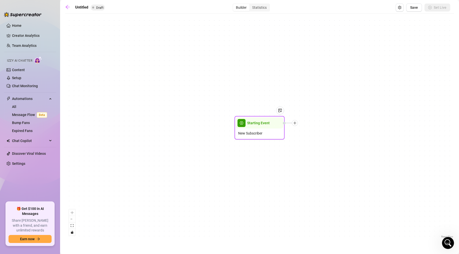
click at [257, 123] on span "Starting Event" at bounding box center [258, 123] width 23 height 6
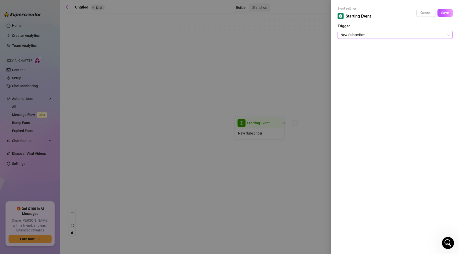
click at [350, 34] on span "New Subscriber" at bounding box center [395, 35] width 109 height 8
click at [424, 15] on button "Cancel" at bounding box center [425, 13] width 19 height 8
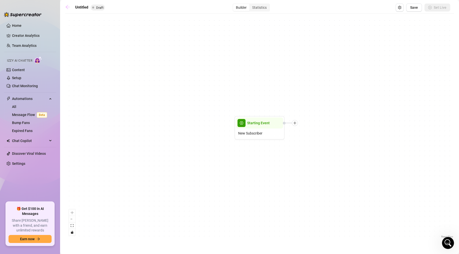
click at [68, 6] on icon "arrow-left" at bounding box center [67, 7] width 5 height 5
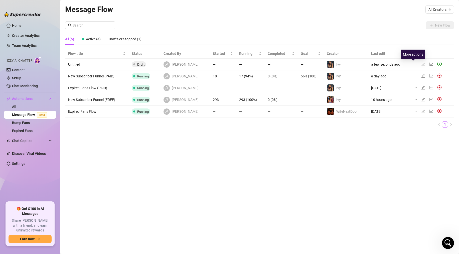
click at [413, 63] on icon "ellipsis" at bounding box center [415, 64] width 4 height 4
click at [375, 87] on span "Delete" at bounding box center [392, 88] width 38 height 6
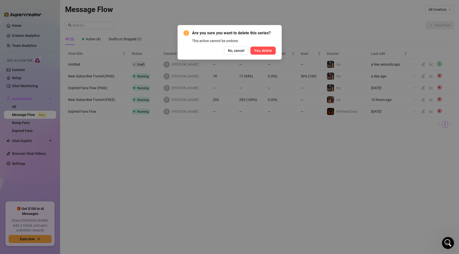
click at [264, 50] on span "Yes, delete" at bounding box center [263, 51] width 18 height 4
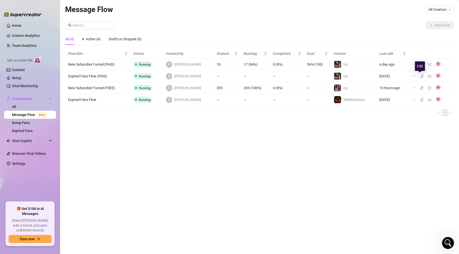
click at [420, 76] on icon "edit" at bounding box center [422, 76] width 4 height 4
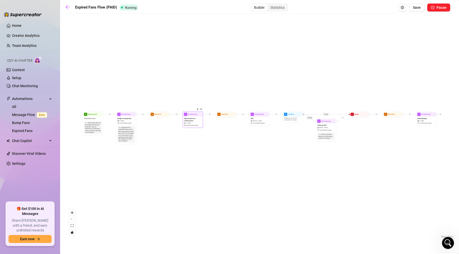
click at [193, 118] on span "Special promo for returning fans" at bounding box center [192, 119] width 17 height 5
type textarea "since i really want you back 😏 ive set up a little surprise just for my returni…"
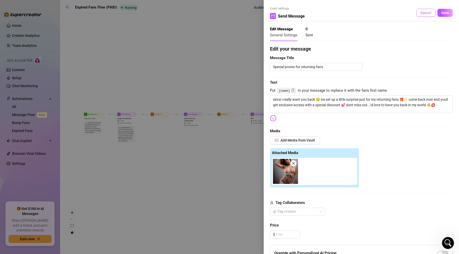
click at [423, 11] on span "Cancel" at bounding box center [425, 13] width 11 height 4
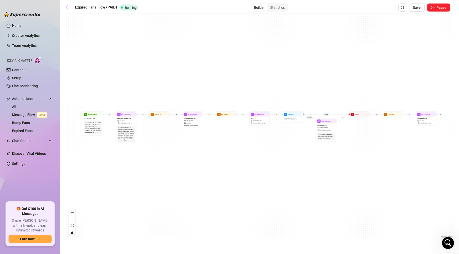
click at [69, 10] on link at bounding box center [69, 8] width 8 height 6
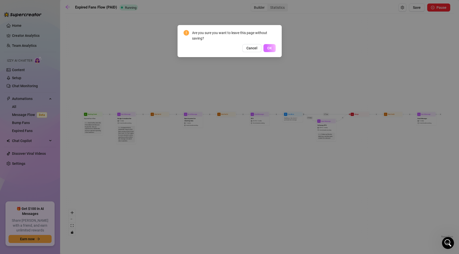
click at [270, 48] on span "OK" at bounding box center [269, 48] width 5 height 4
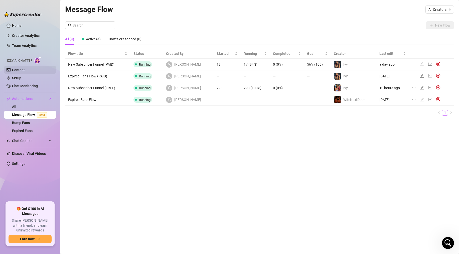
click at [21, 72] on link "Content" at bounding box center [18, 70] width 13 height 4
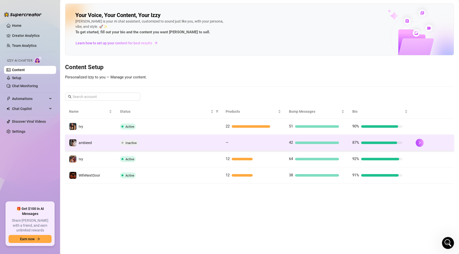
click at [143, 149] on td "Inactive" at bounding box center [169, 143] width 106 height 16
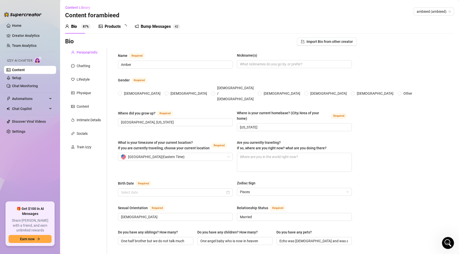
radio input "true"
type input "[DATE]"
click at [107, 27] on div "Products" at bounding box center [113, 27] width 16 height 6
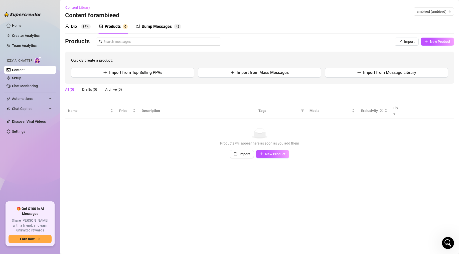
click at [81, 25] on sup "87%" at bounding box center [86, 26] width 10 height 5
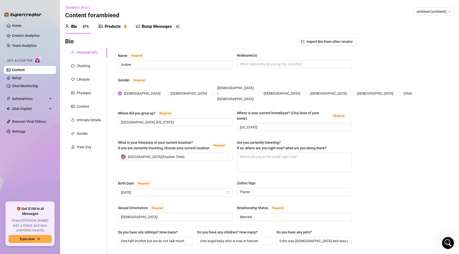
click at [107, 25] on div "Products" at bounding box center [113, 27] width 16 height 6
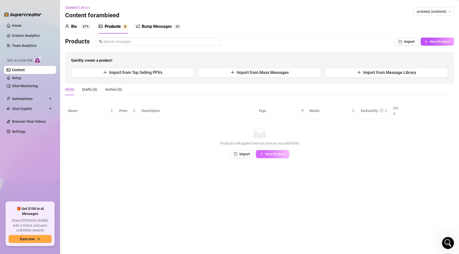
click at [265, 151] on button "New Product" at bounding box center [272, 154] width 33 height 8
type textarea "Type your message here..."
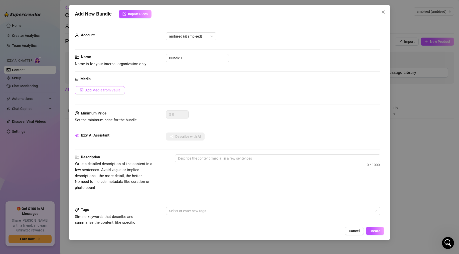
click at [114, 90] on span "Add Media from Vault" at bounding box center [102, 90] width 35 height 4
